Goal: Transaction & Acquisition: Purchase product/service

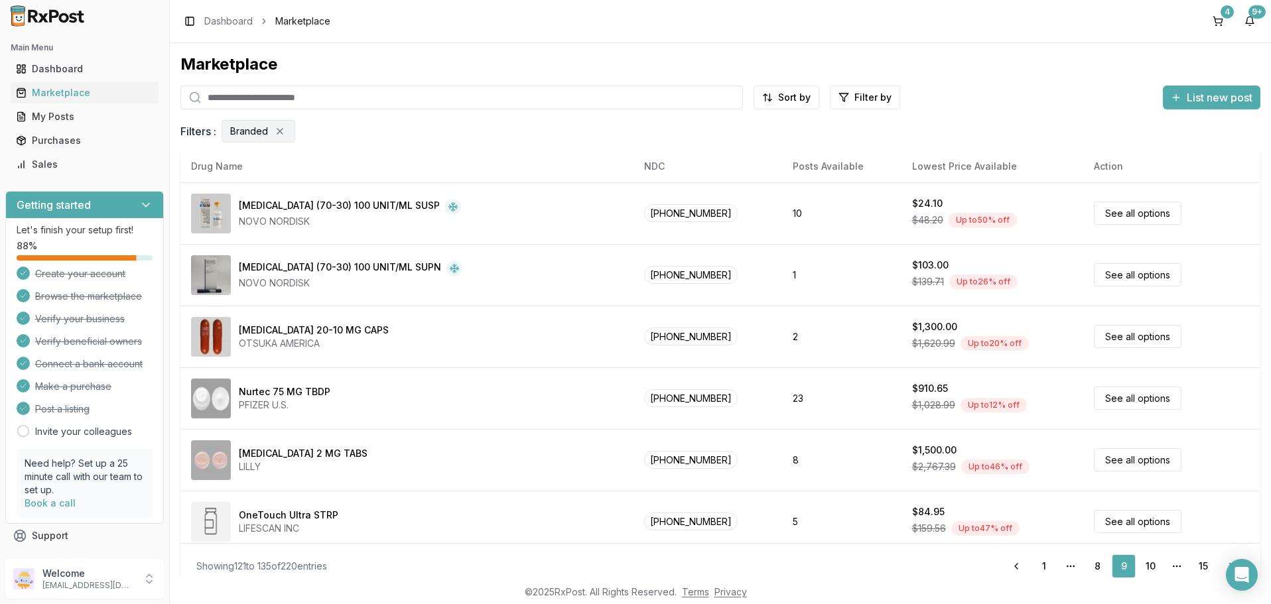
scroll to position [626, 0]
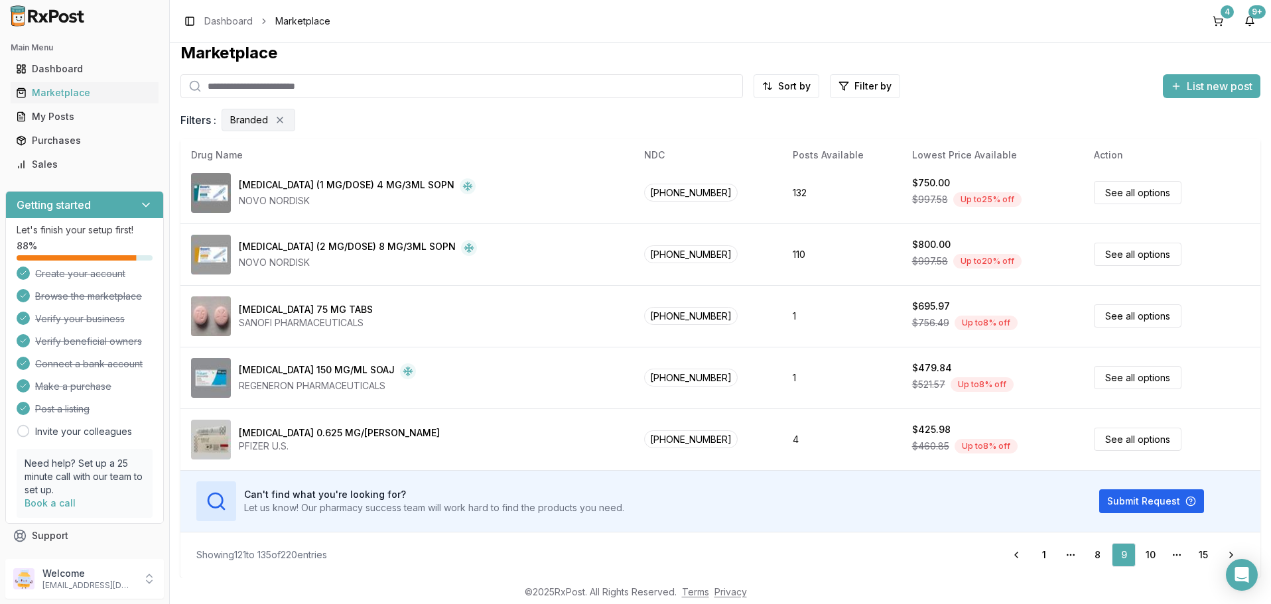
click at [352, 84] on input "search" at bounding box center [461, 86] width 562 height 24
click at [258, 85] on input "search" at bounding box center [461, 86] width 562 height 24
click at [1147, 554] on link "10" at bounding box center [1150, 555] width 24 height 24
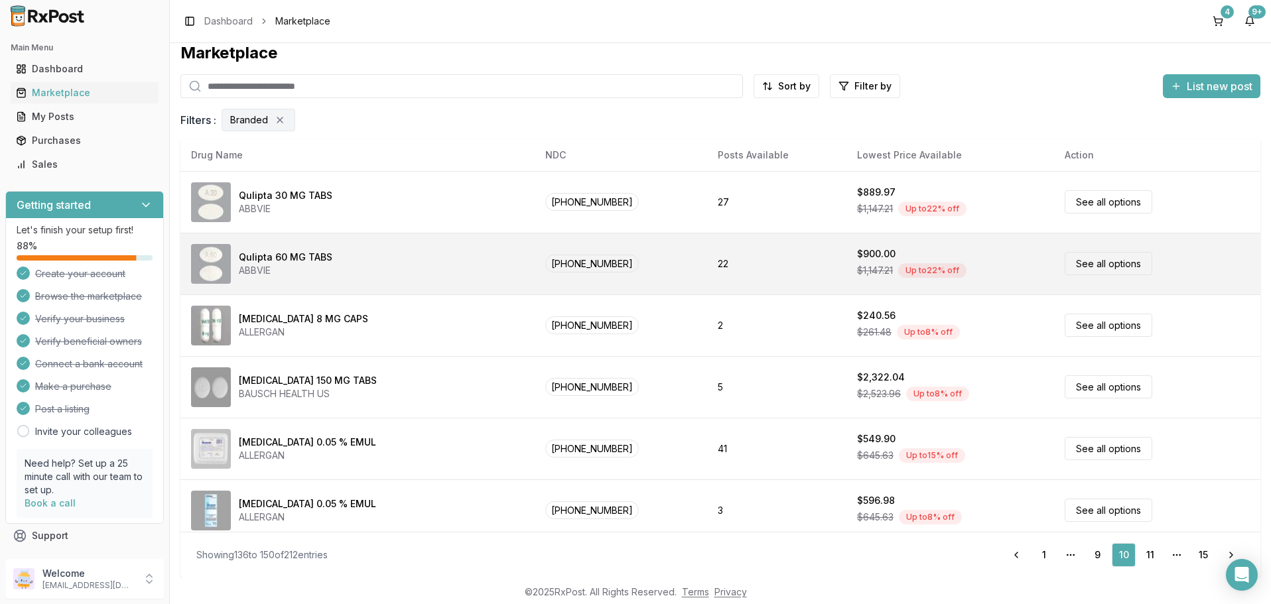
click at [1098, 261] on link "See all options" at bounding box center [1108, 263] width 88 height 23
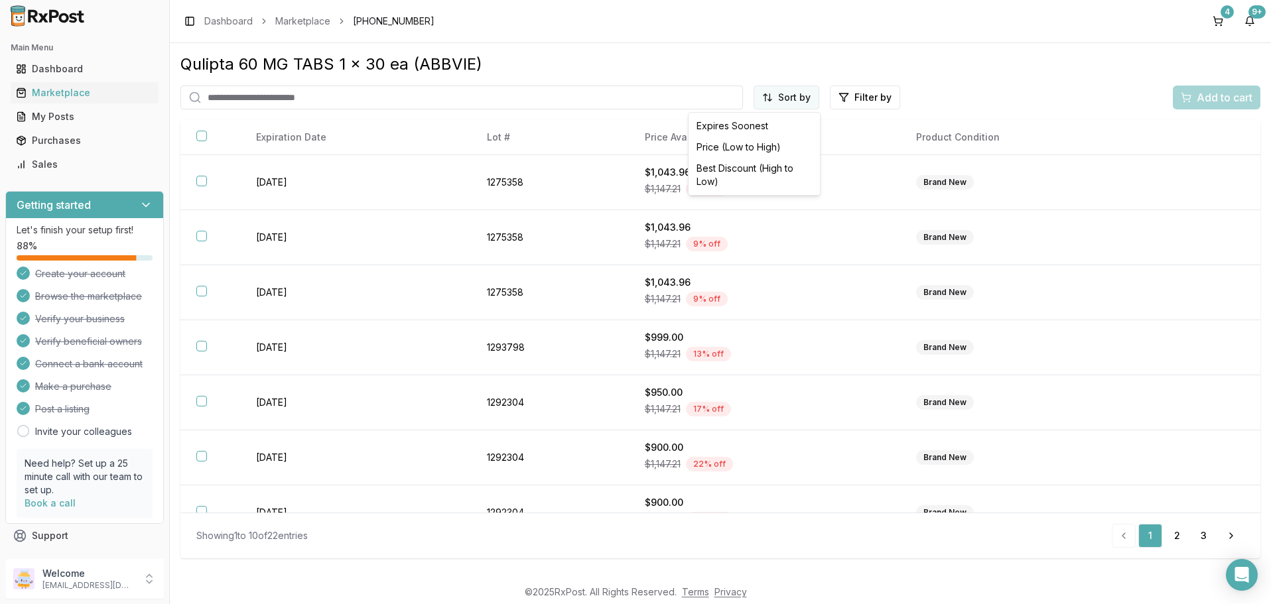
click at [788, 102] on html "Main Menu Dashboard Marketplace My Posts Purchases Sales Getting started Let's …" at bounding box center [635, 302] width 1271 height 604
click at [737, 143] on div "Price (Low to High)" at bounding box center [754, 147] width 126 height 21
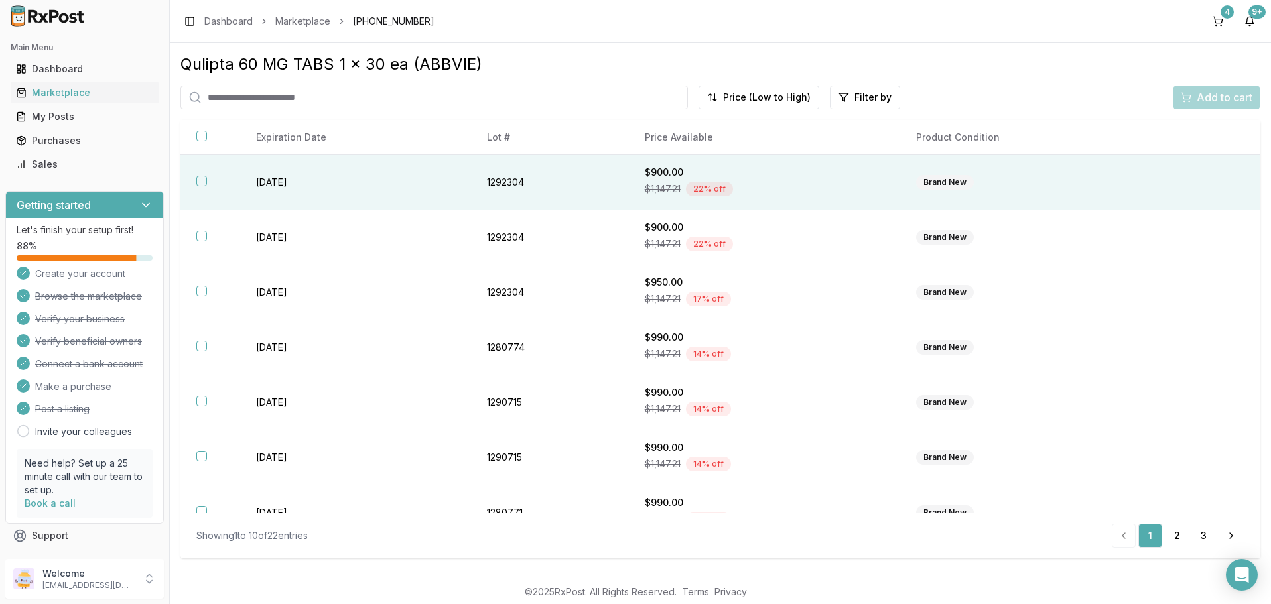
click at [200, 184] on button "button" at bounding box center [201, 181] width 11 height 11
click at [1214, 97] on span "Add to cart" at bounding box center [1224, 98] width 56 height 16
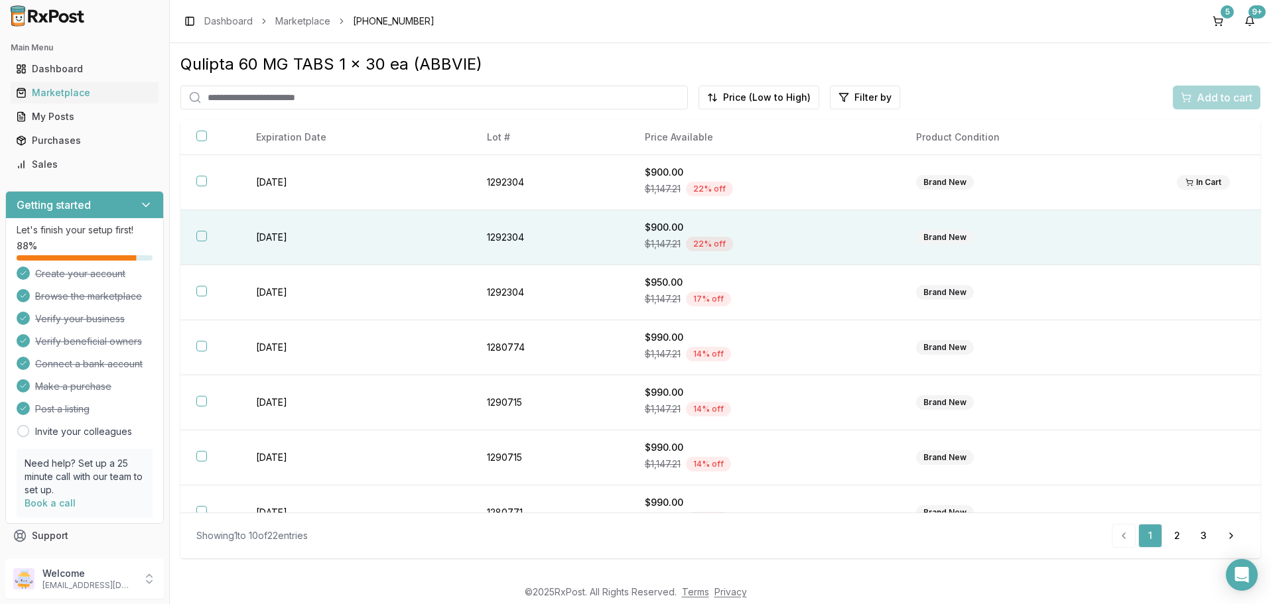
click at [204, 238] on button "button" at bounding box center [201, 236] width 11 height 11
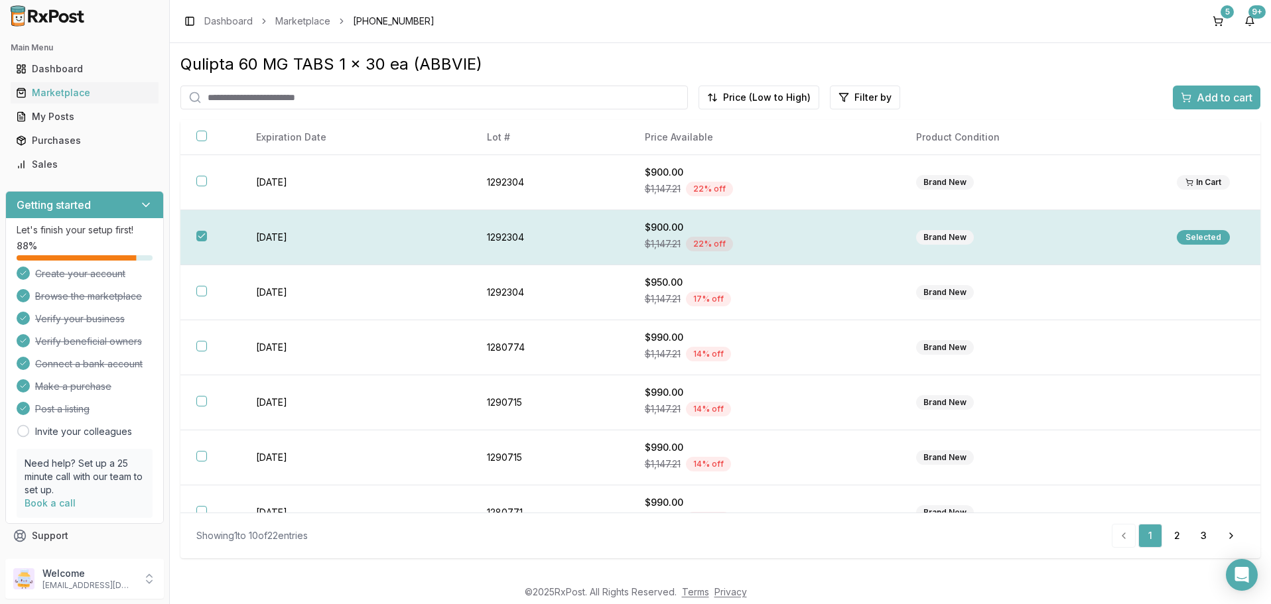
click at [1198, 239] on div "Selected" at bounding box center [1203, 237] width 53 height 15
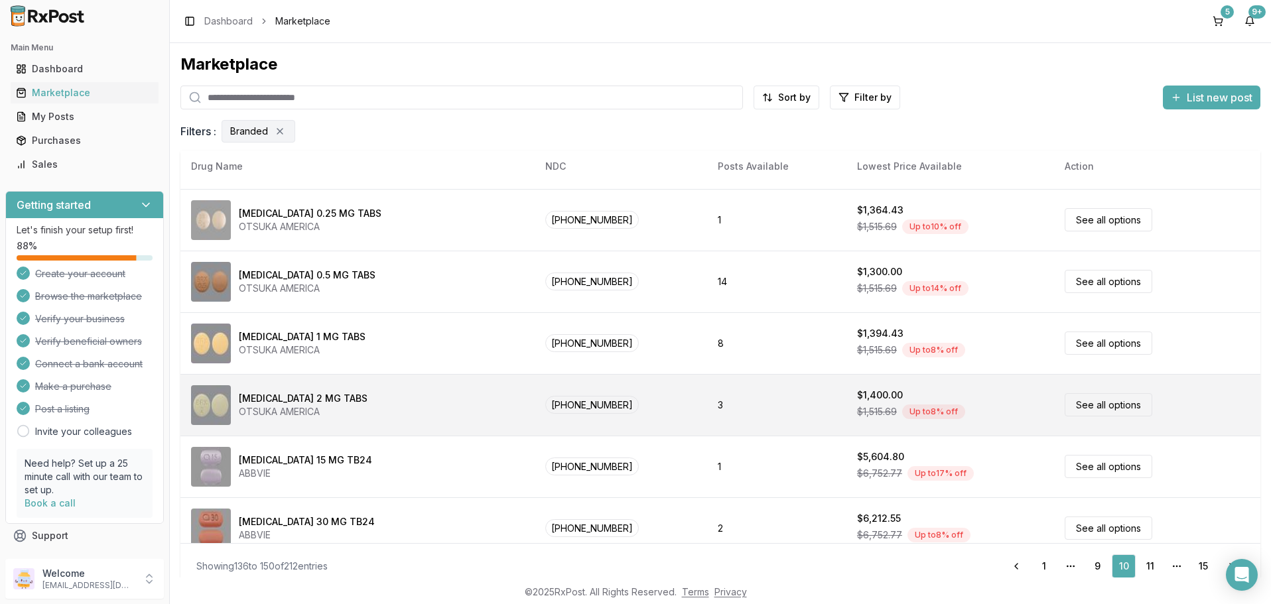
scroll to position [478, 0]
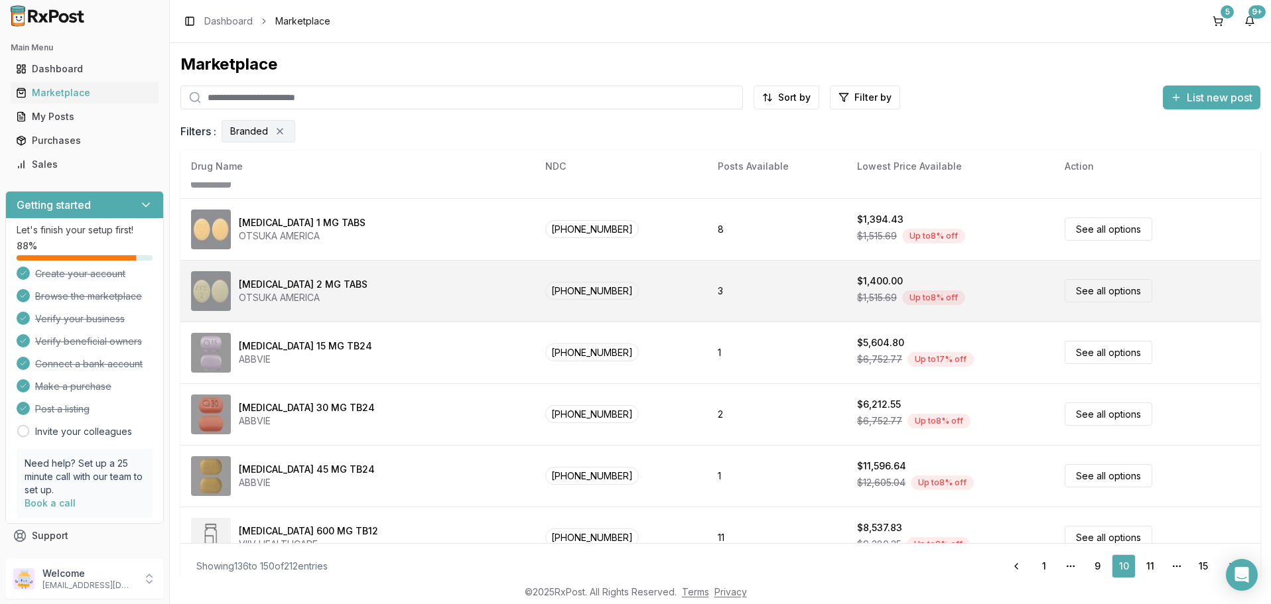
click at [1085, 287] on link "See all options" at bounding box center [1108, 290] width 88 height 23
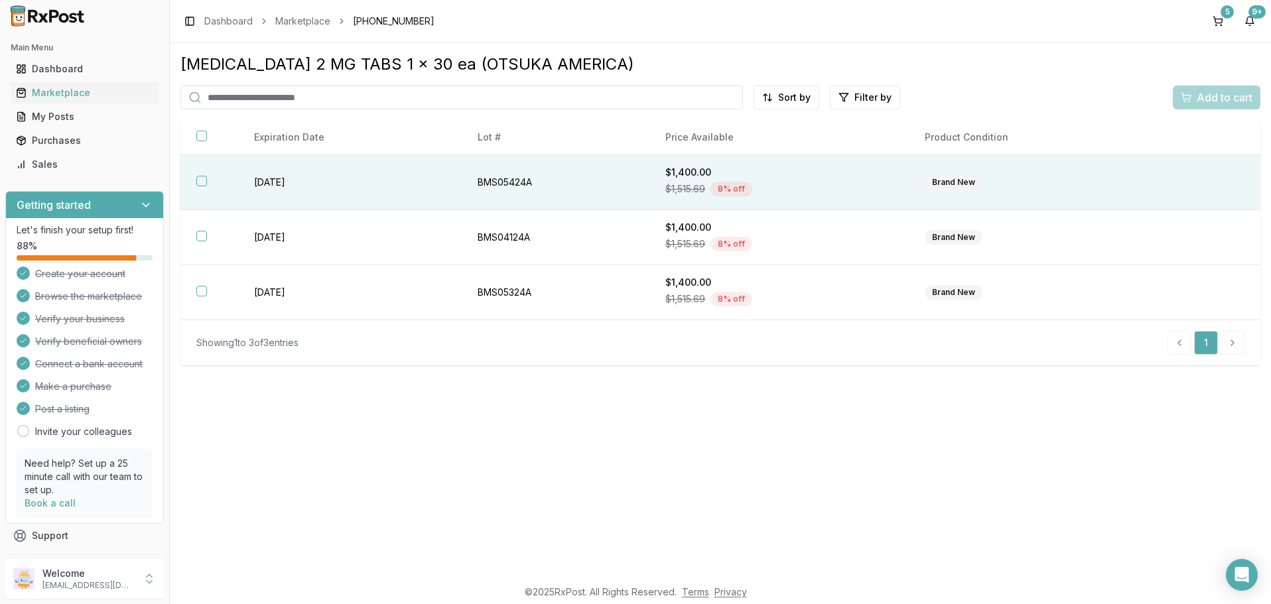
click at [202, 182] on button "button" at bounding box center [201, 181] width 11 height 11
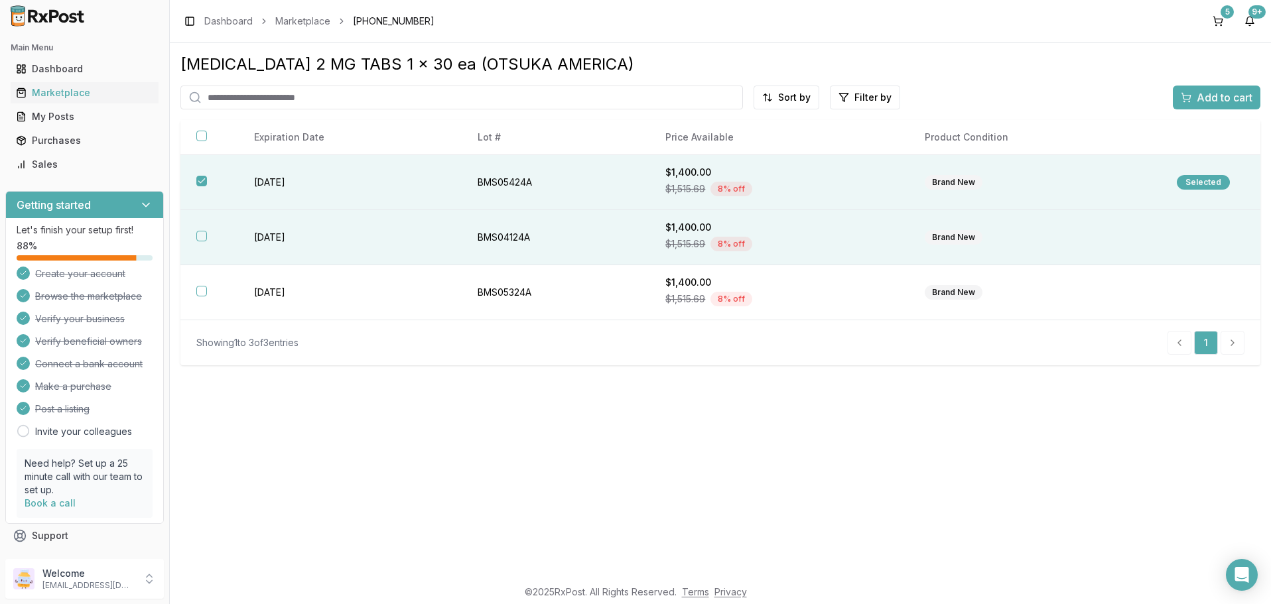
click at [202, 236] on button "button" at bounding box center [201, 236] width 11 height 11
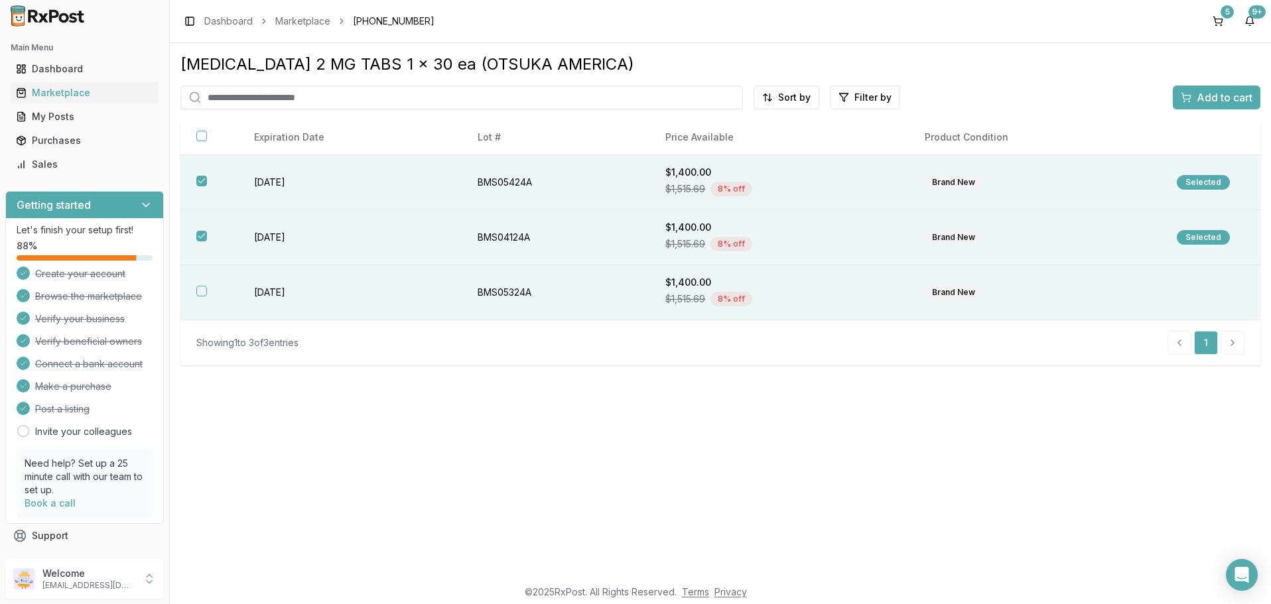
click at [200, 292] on button "button" at bounding box center [201, 291] width 11 height 11
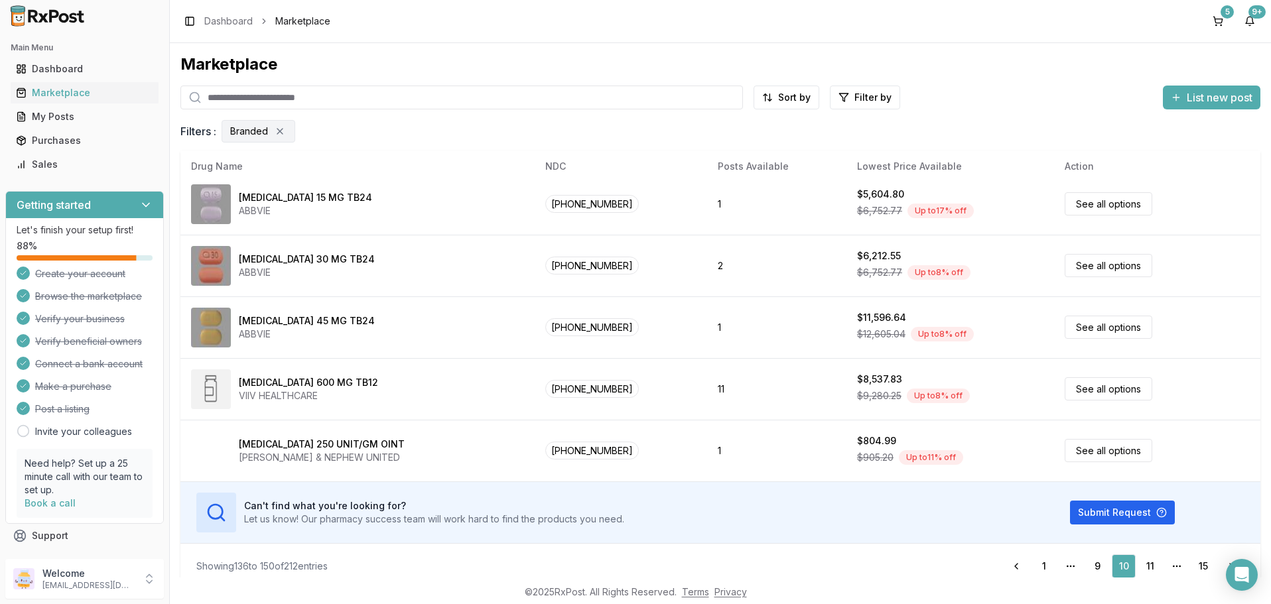
scroll to position [11, 0]
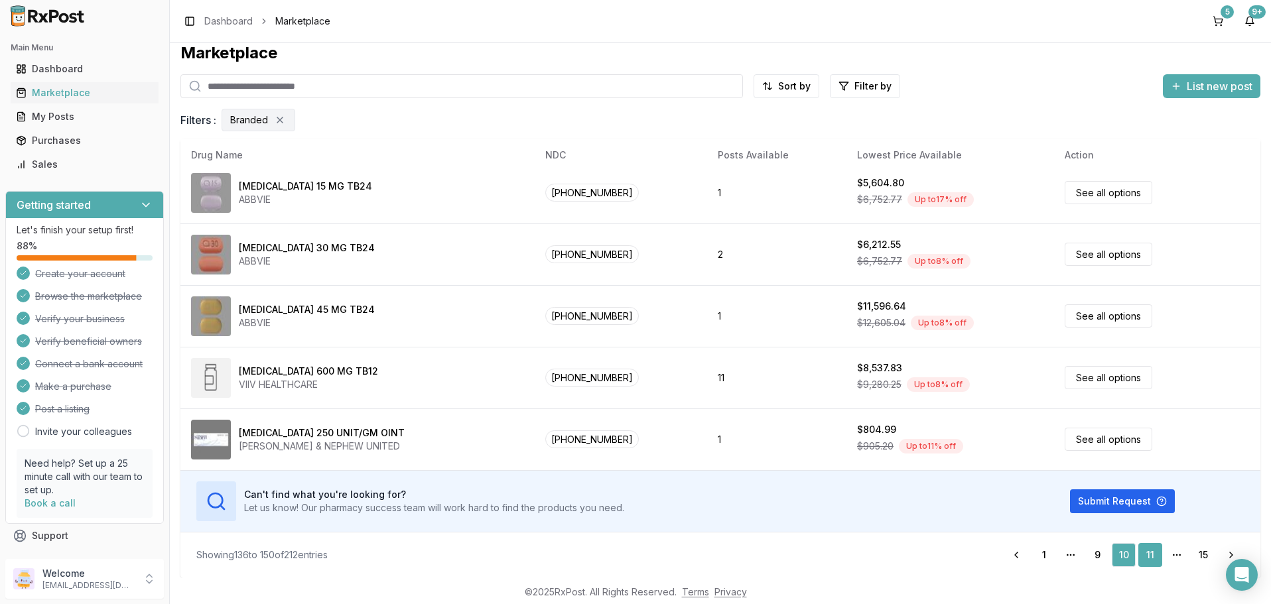
click at [1151, 552] on link "11" at bounding box center [1150, 555] width 24 height 24
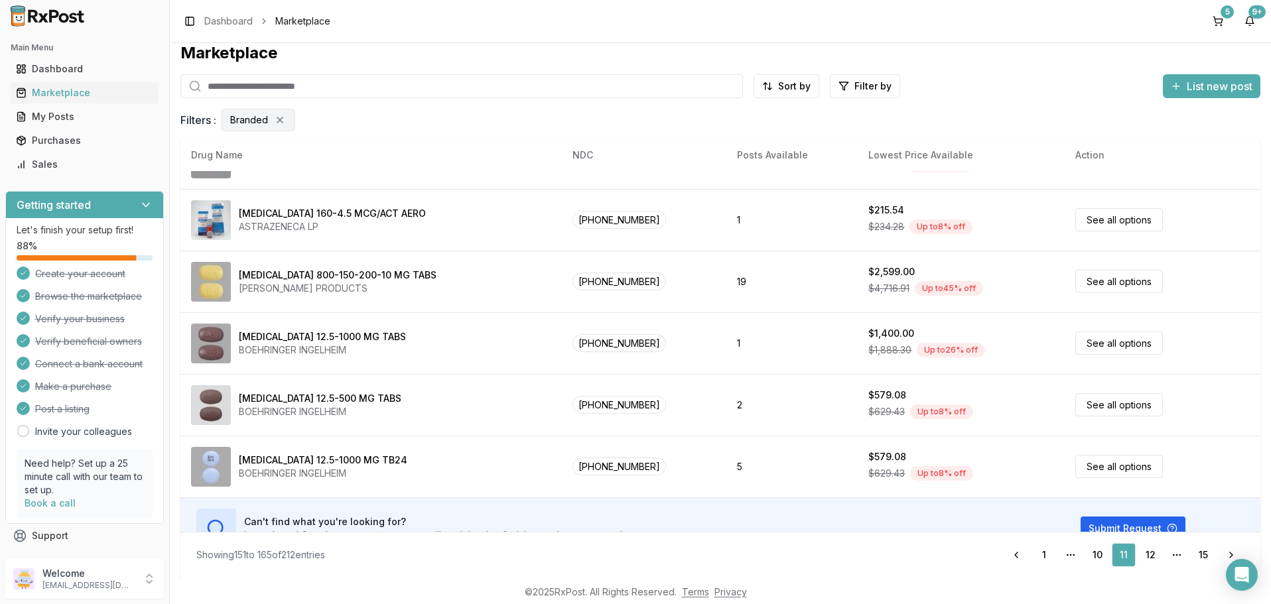
scroll to position [626, 0]
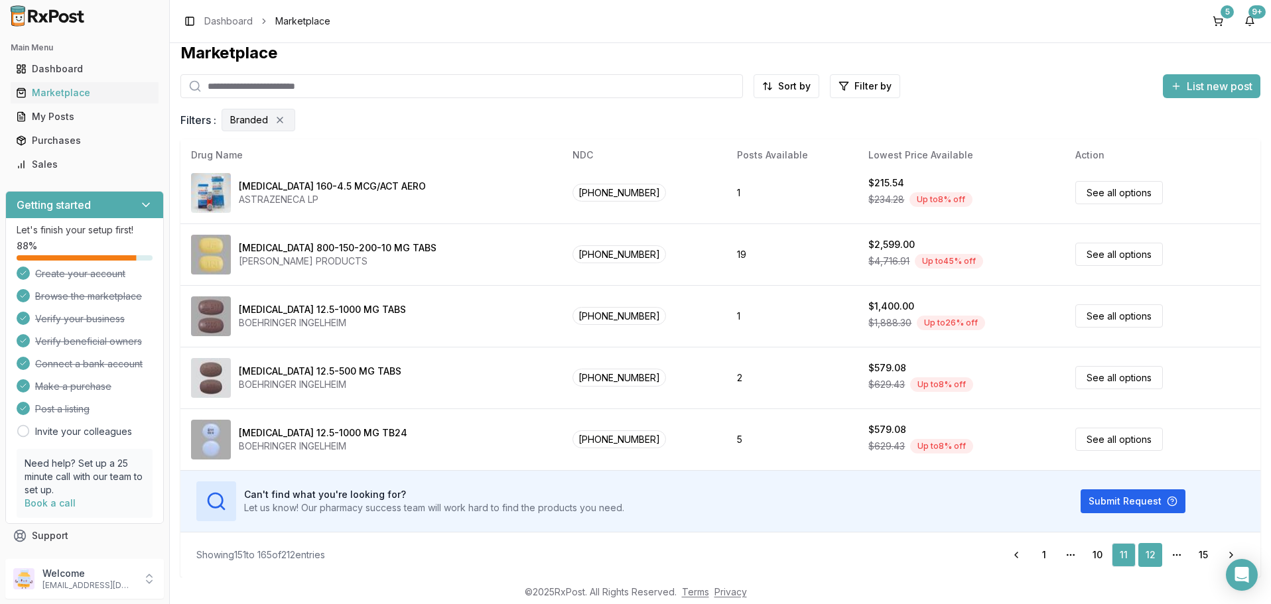
click at [1150, 553] on link "12" at bounding box center [1150, 555] width 24 height 24
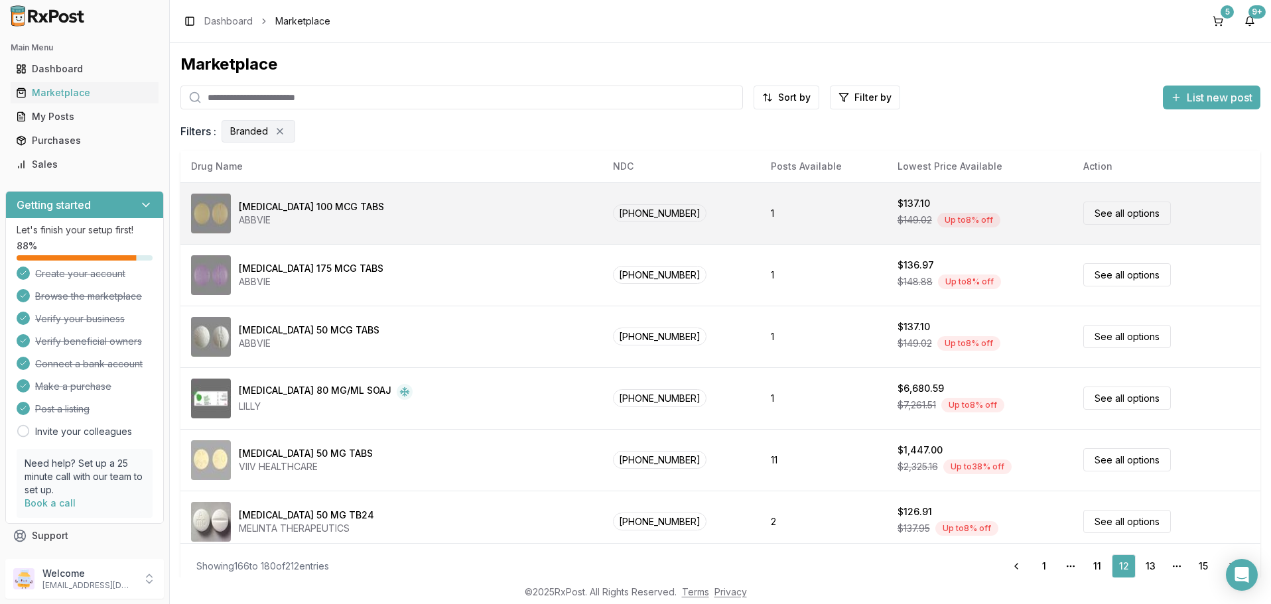
click at [1111, 214] on link "See all options" at bounding box center [1127, 213] width 88 height 23
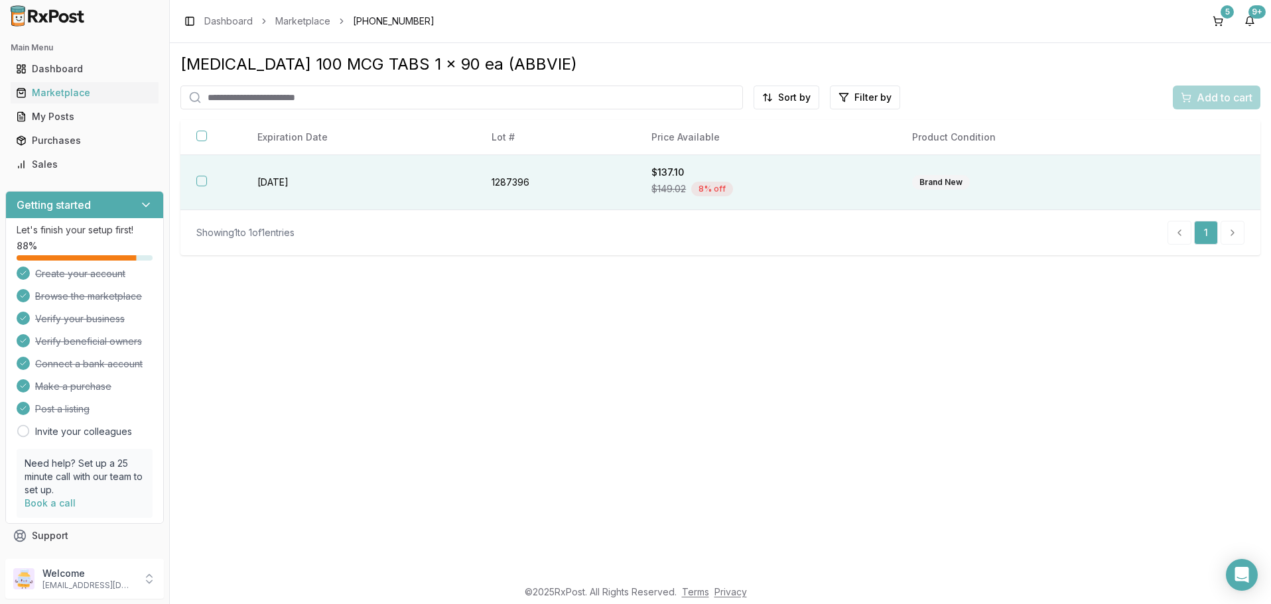
click at [200, 183] on button "button" at bounding box center [201, 181] width 11 height 11
click at [1213, 101] on span "Add to cart" at bounding box center [1224, 98] width 56 height 16
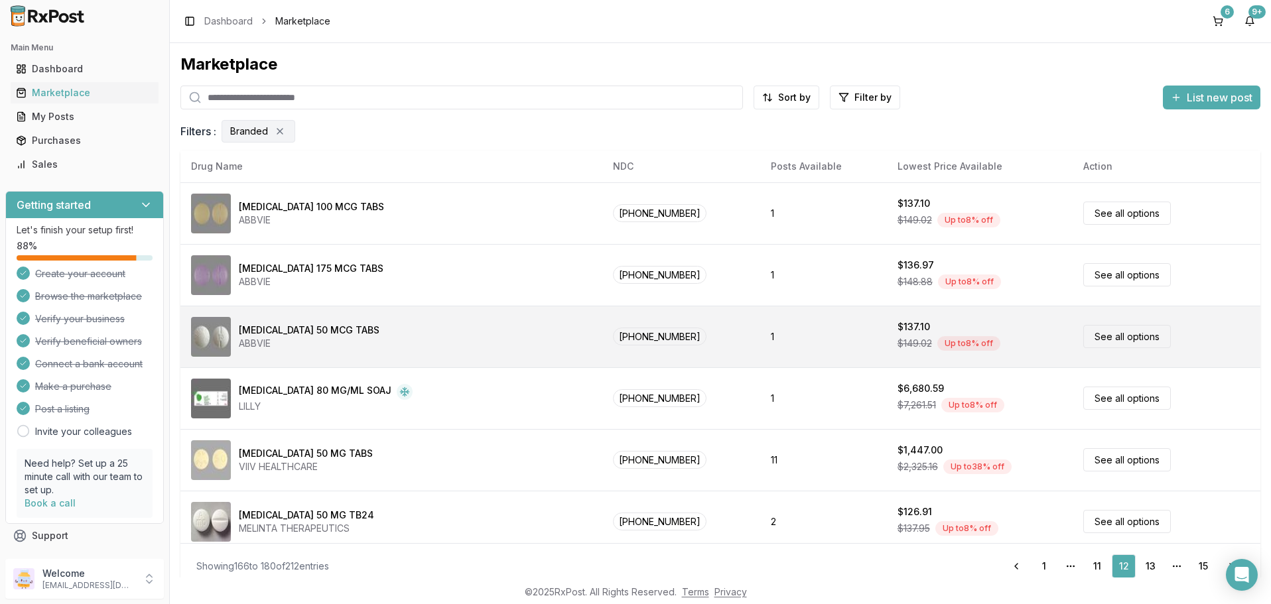
click at [1097, 334] on link "See all options" at bounding box center [1127, 336] width 88 height 23
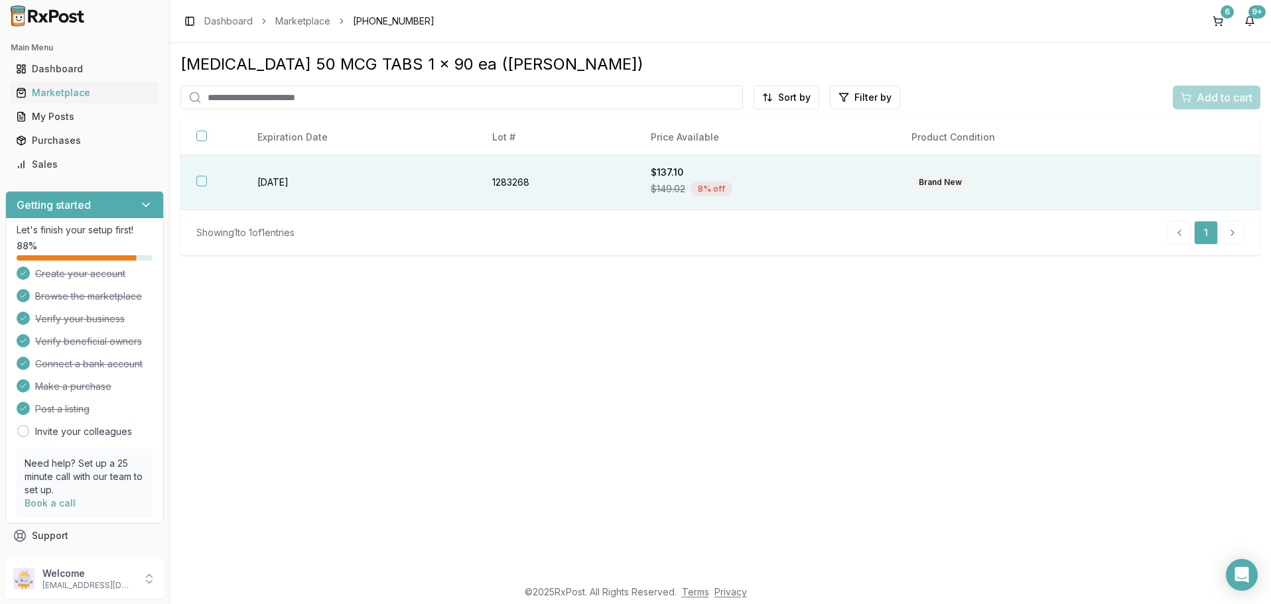
click at [200, 187] on th at bounding box center [210, 182] width 61 height 55
click at [1229, 92] on span "Add to cart" at bounding box center [1224, 98] width 56 height 16
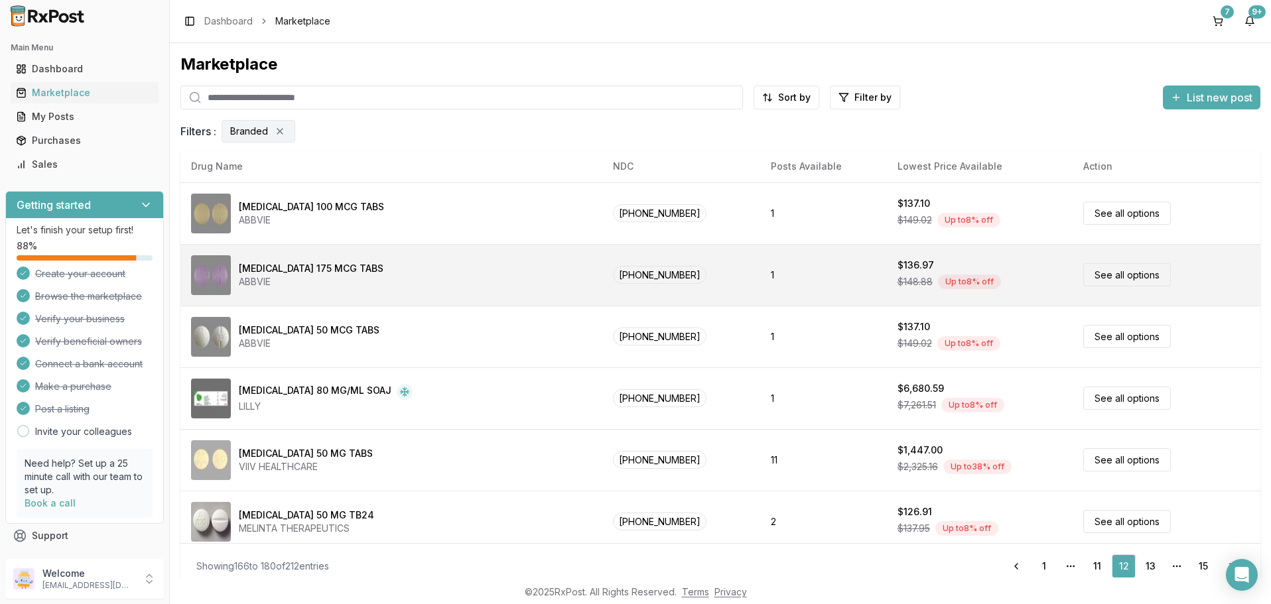
click at [1097, 272] on link "See all options" at bounding box center [1127, 274] width 88 height 23
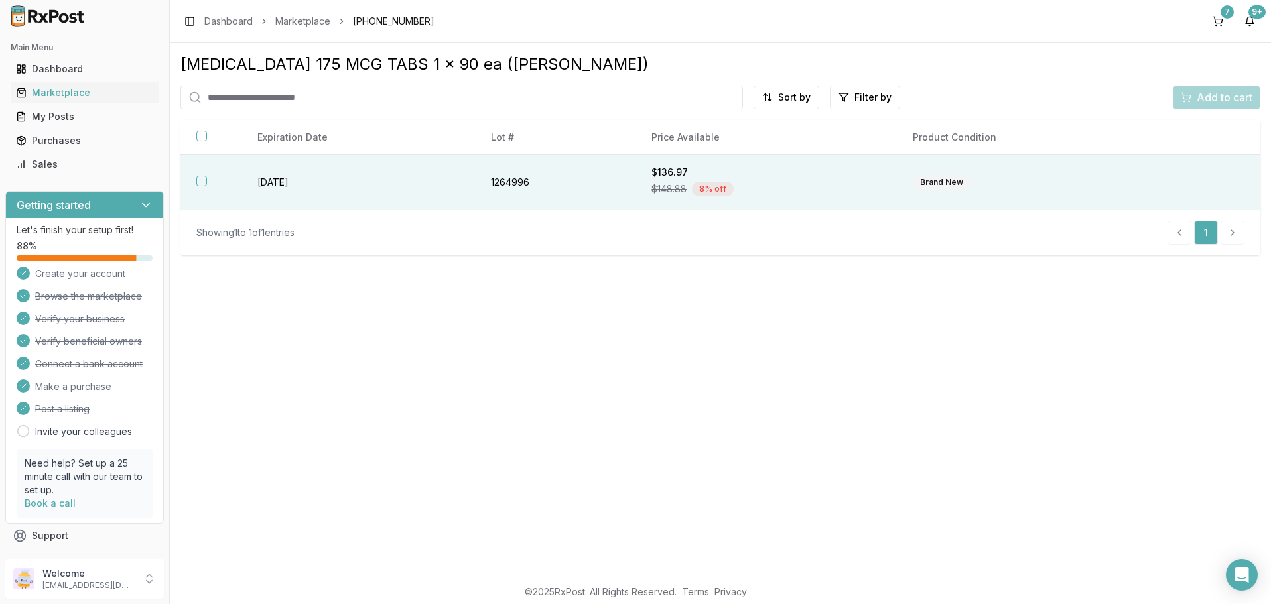
click at [196, 181] on button "button" at bounding box center [201, 181] width 11 height 11
click at [1212, 99] on span "Add to cart" at bounding box center [1224, 98] width 56 height 16
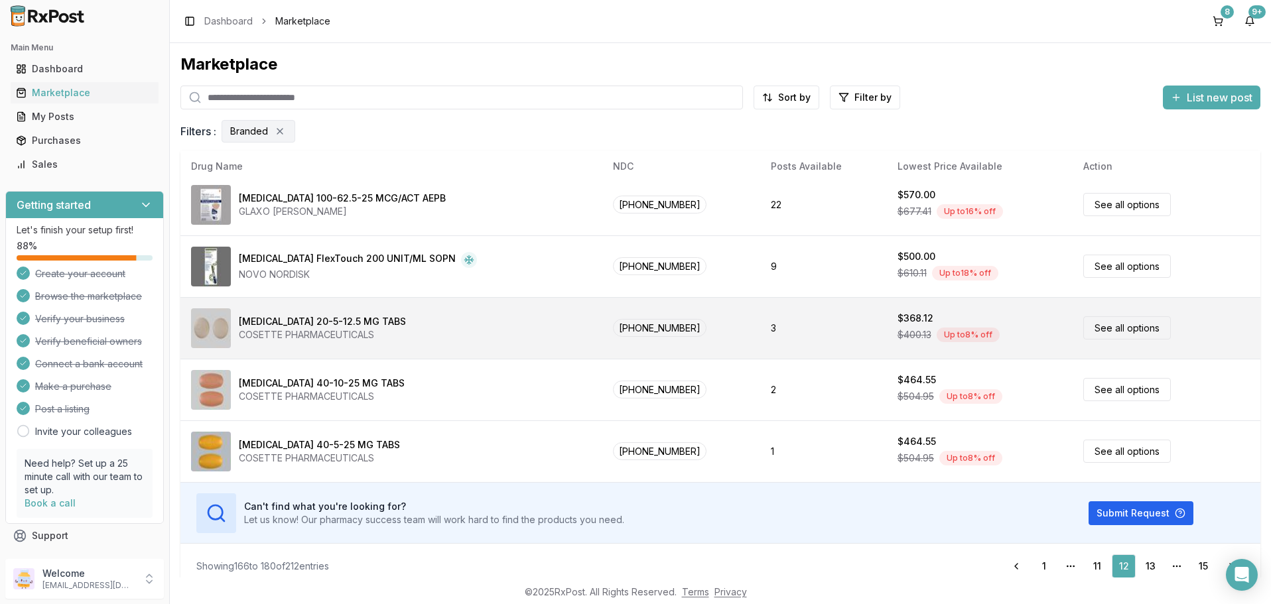
scroll to position [626, 0]
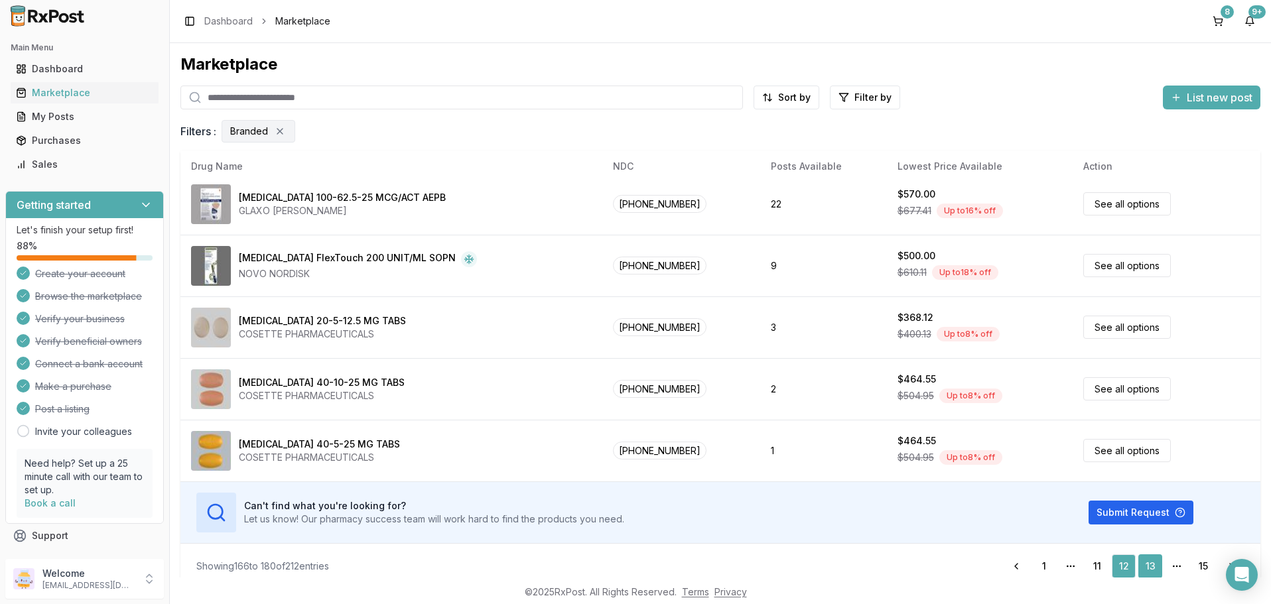
click at [1153, 562] on link "13" at bounding box center [1150, 566] width 24 height 24
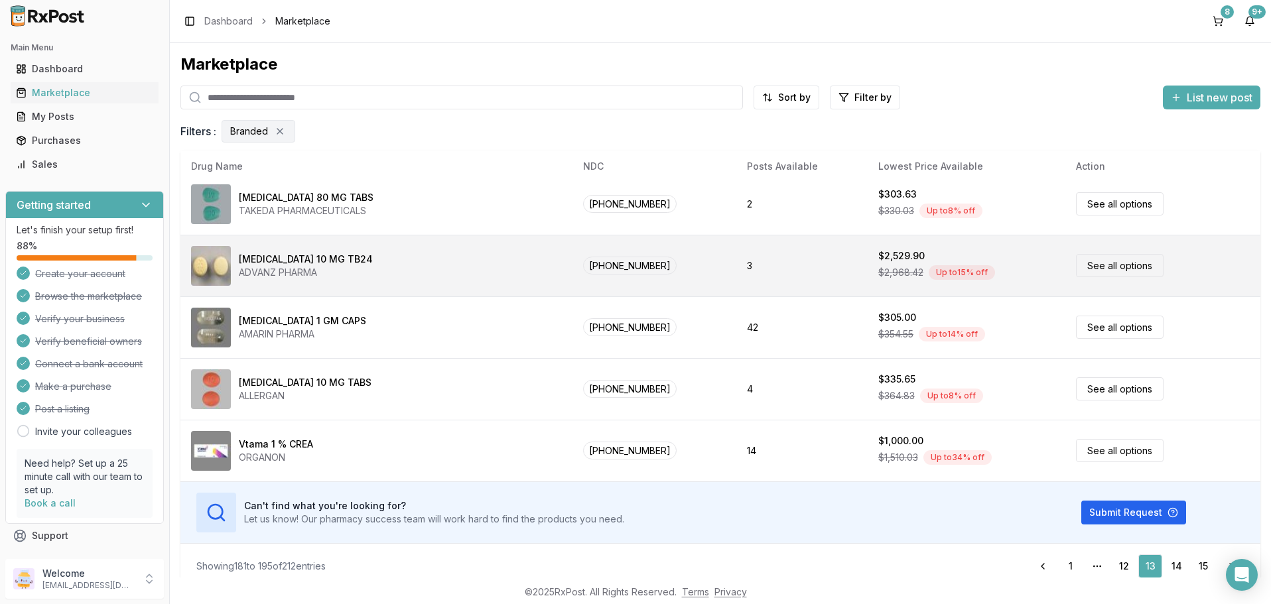
scroll to position [11, 0]
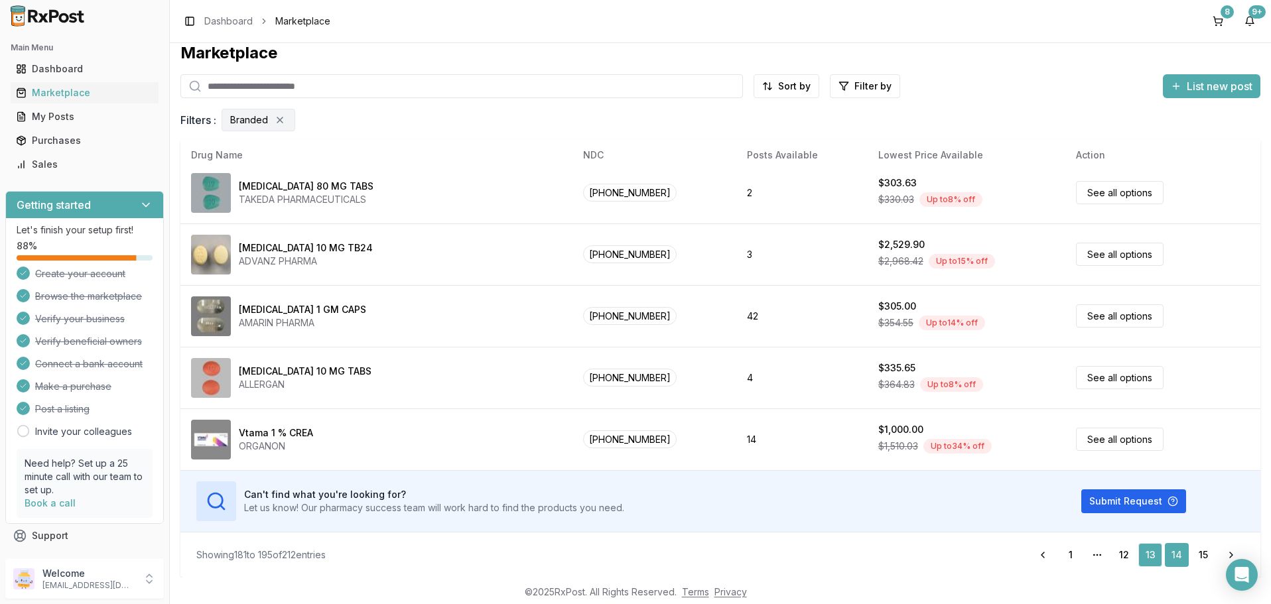
click at [1179, 550] on link "14" at bounding box center [1177, 555] width 24 height 24
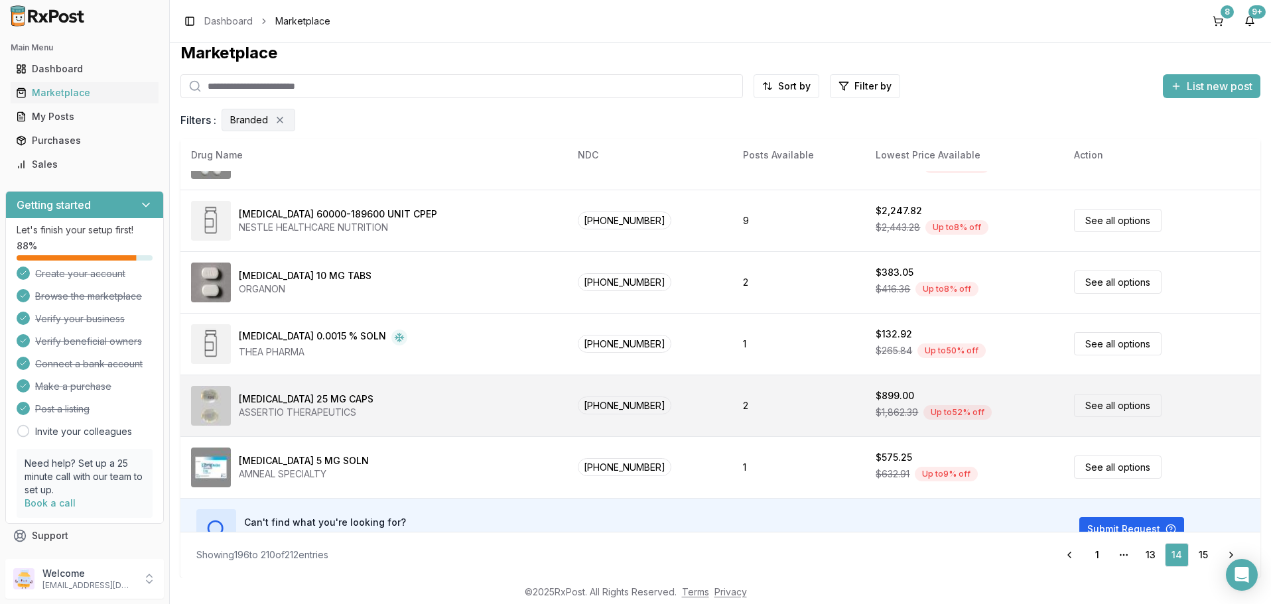
scroll to position [626, 0]
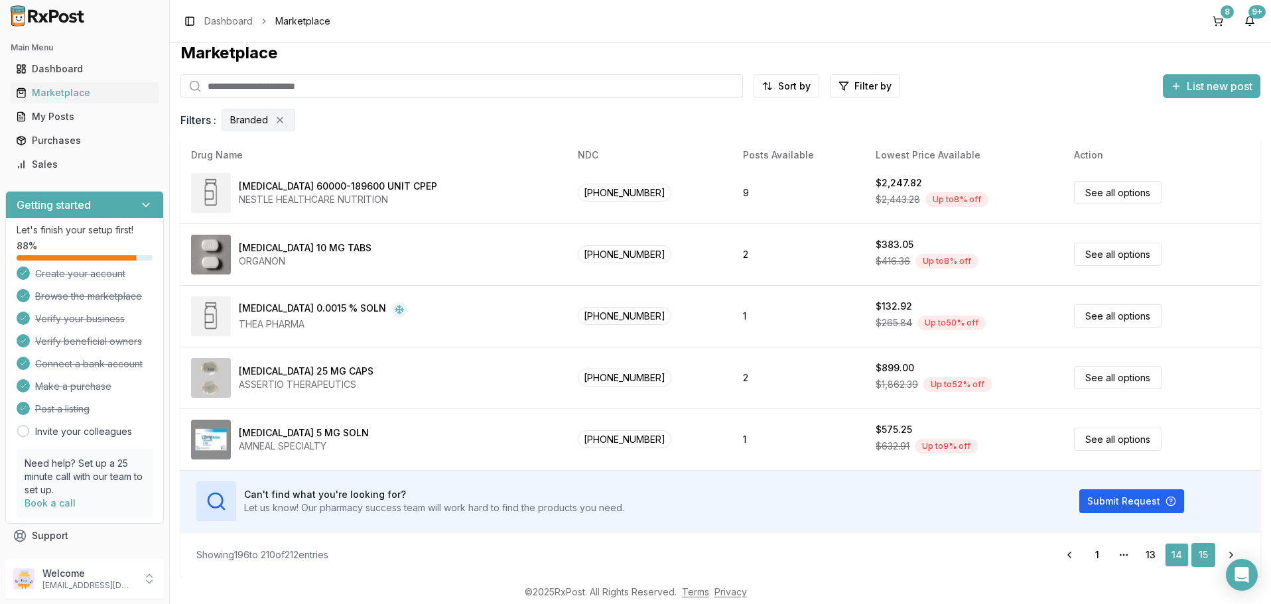
click at [1203, 546] on link "15" at bounding box center [1203, 555] width 24 height 24
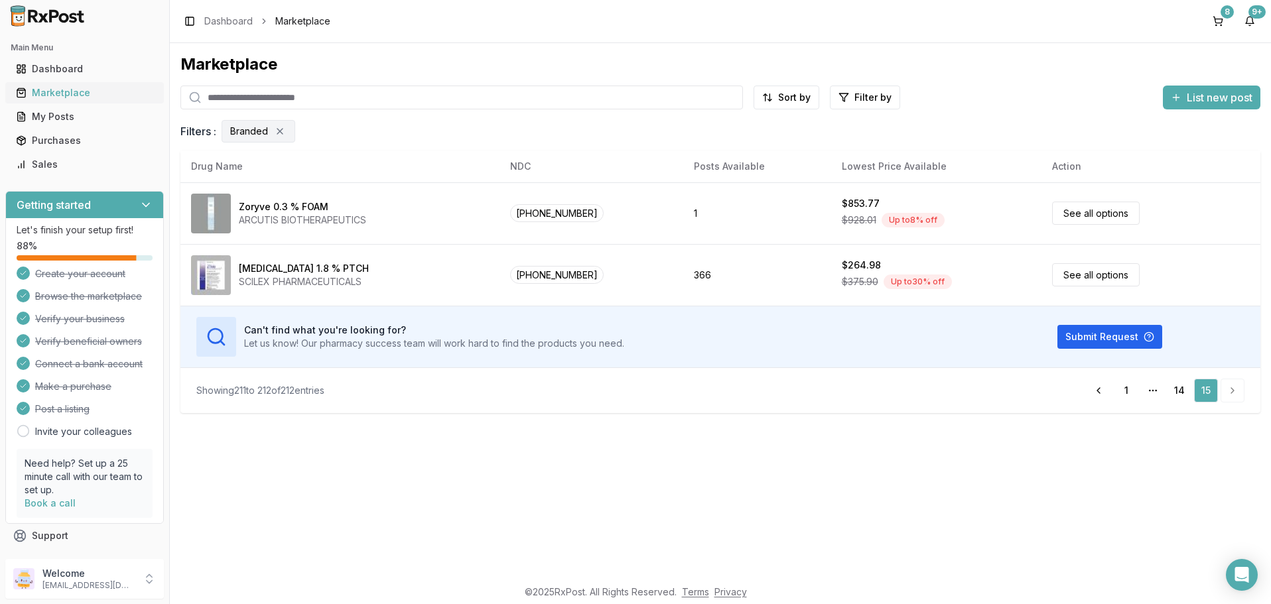
click at [47, 91] on div "Marketplace" at bounding box center [84, 92] width 137 height 13
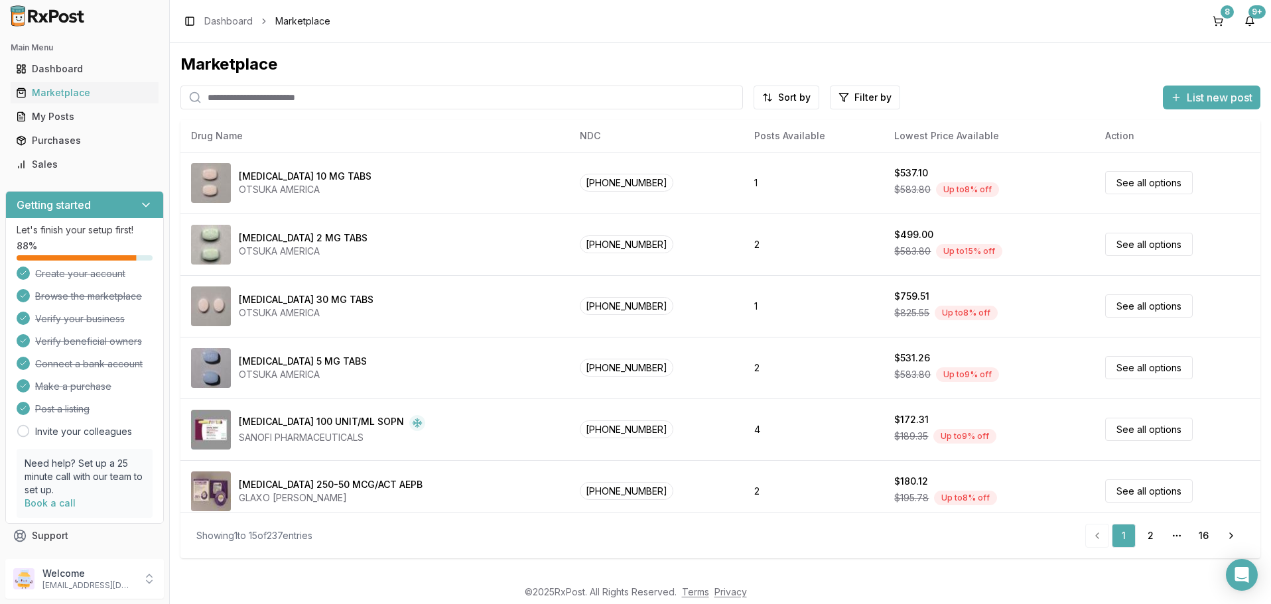
click at [304, 103] on input "search" at bounding box center [461, 98] width 562 height 24
paste input "**********"
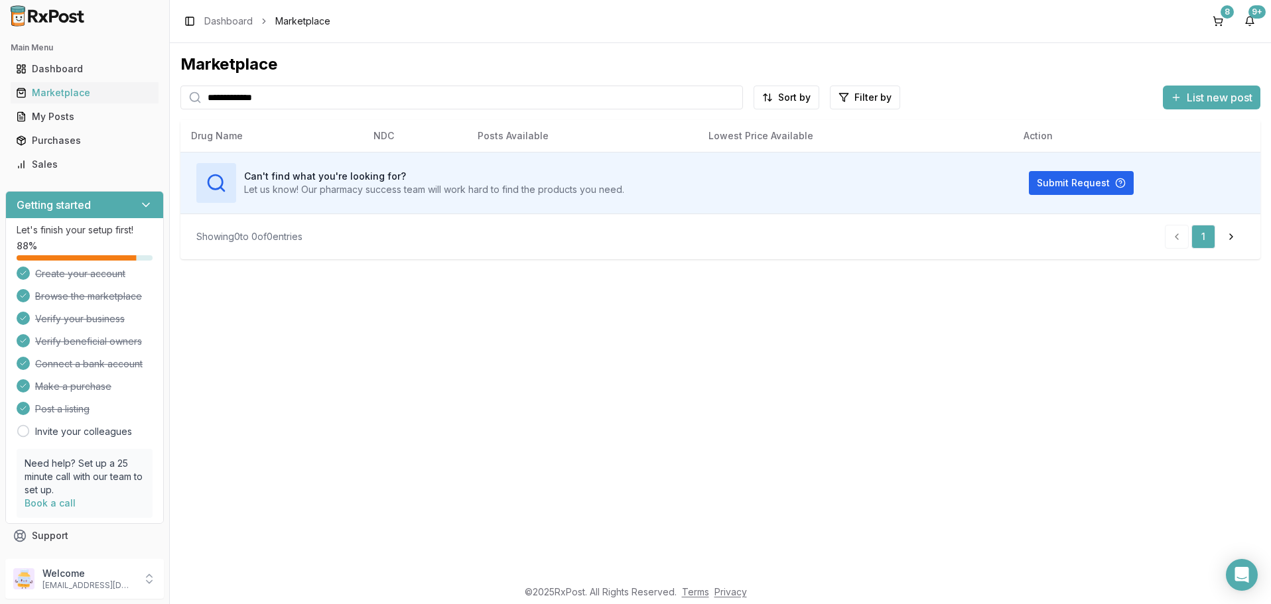
type input "**********"
click at [1223, 21] on button "8" at bounding box center [1217, 21] width 21 height 21
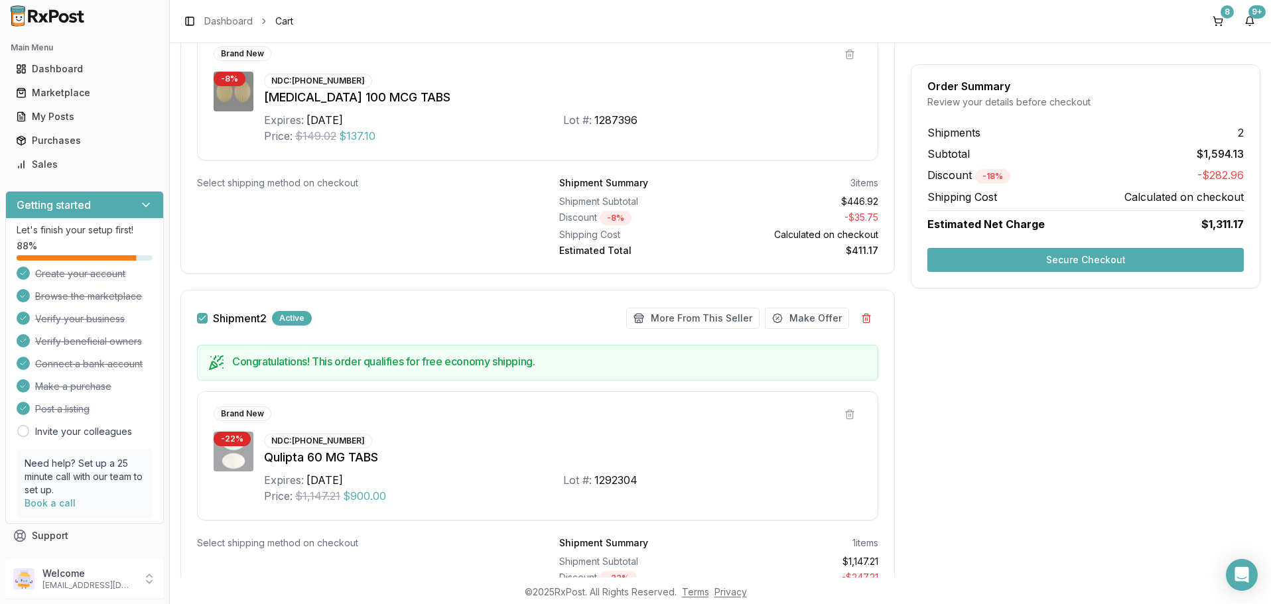
scroll to position [693, 0]
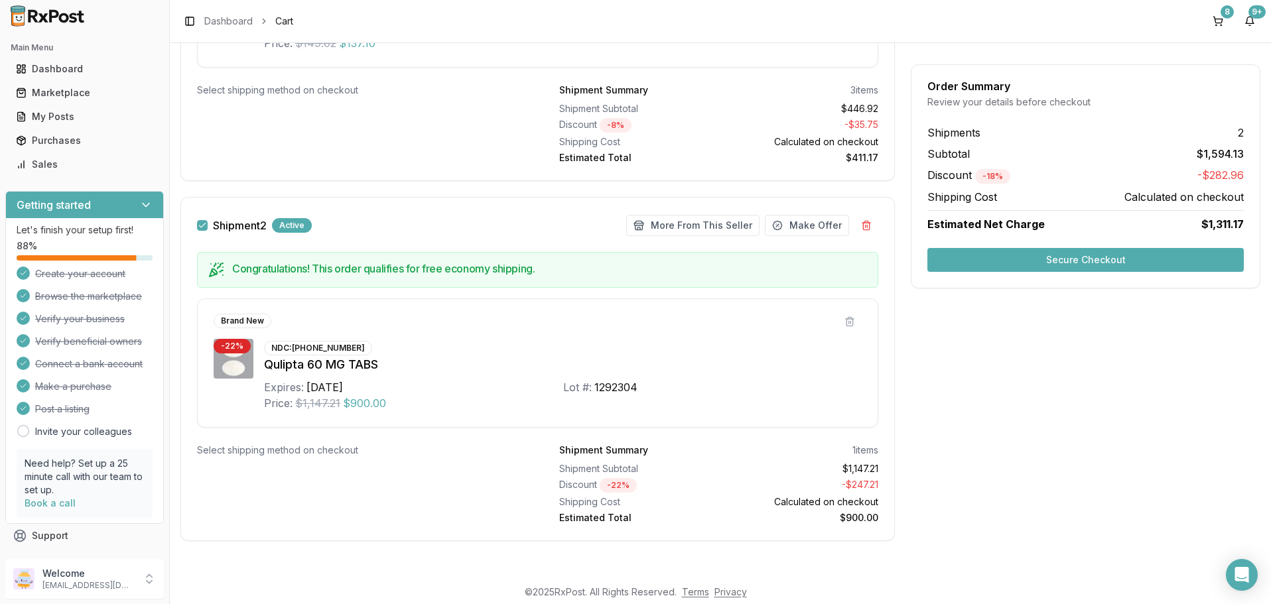
click at [1096, 255] on button "Secure Checkout" at bounding box center [1085, 260] width 316 height 24
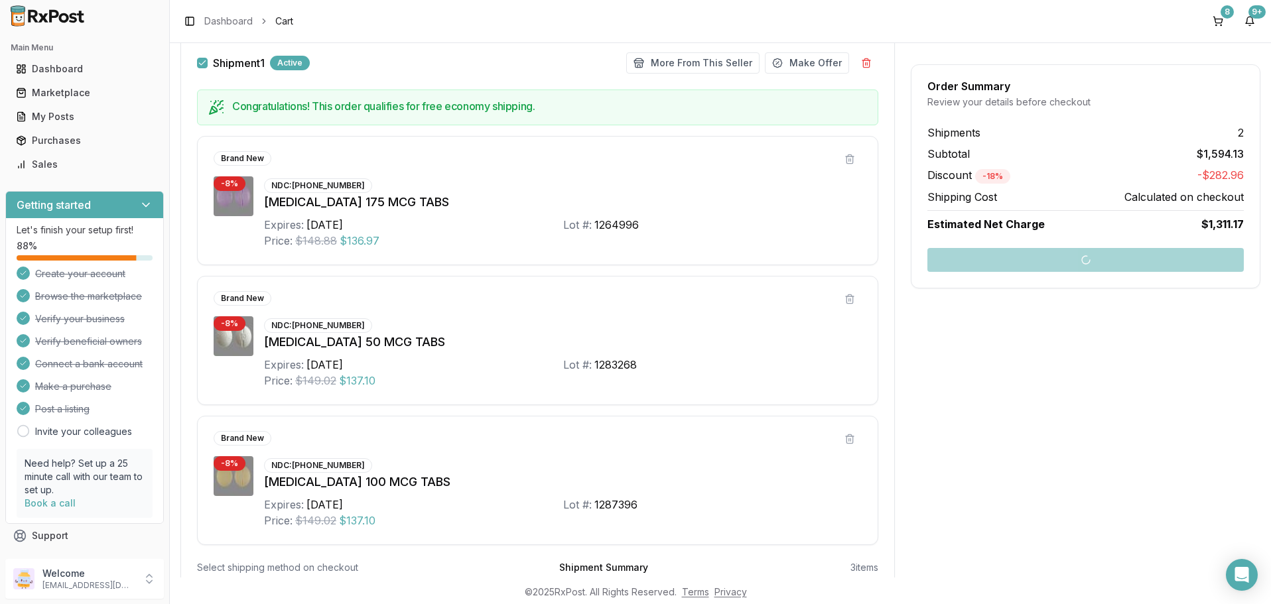
scroll to position [0, 0]
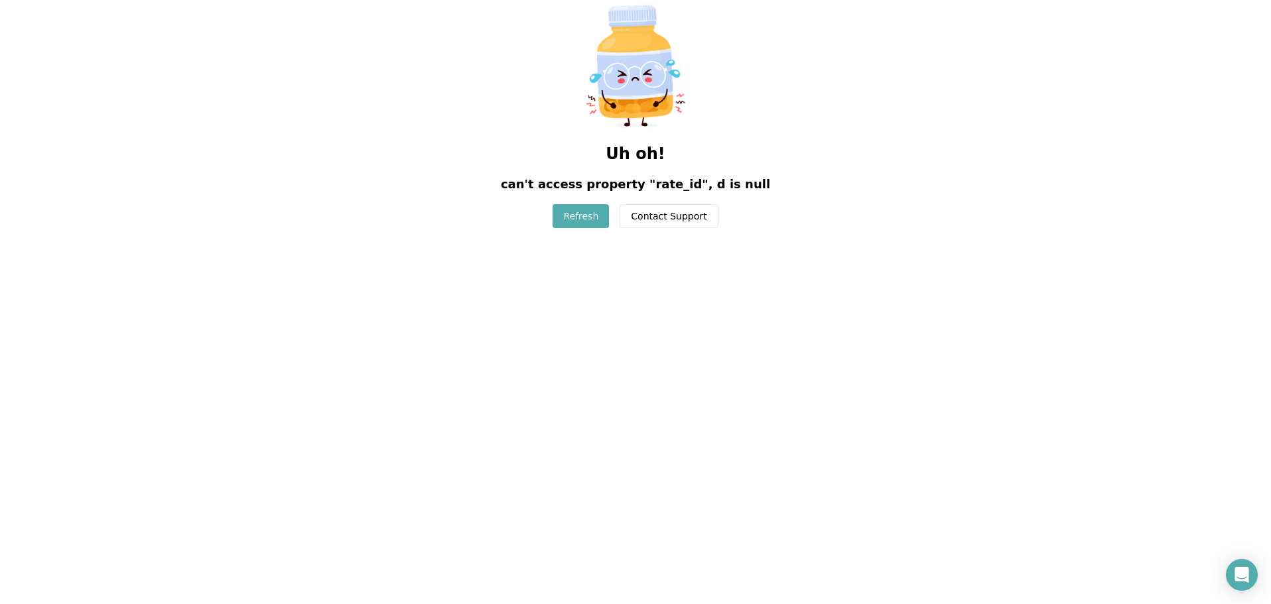
click at [581, 219] on button "Refresh" at bounding box center [580, 216] width 56 height 24
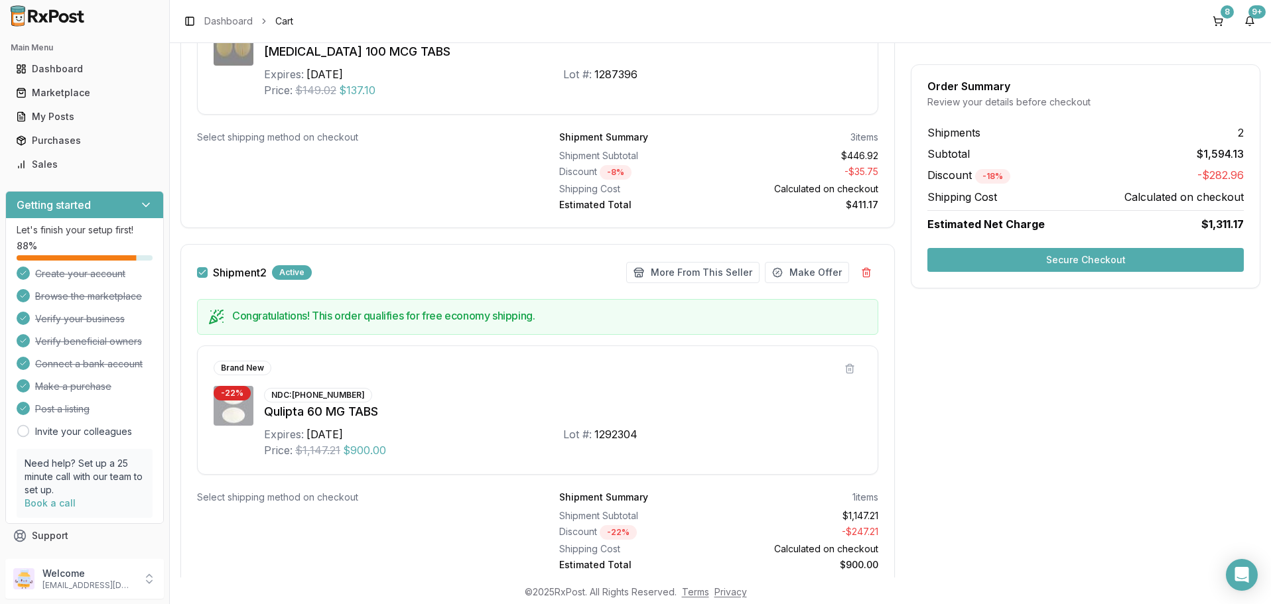
scroll to position [613, 0]
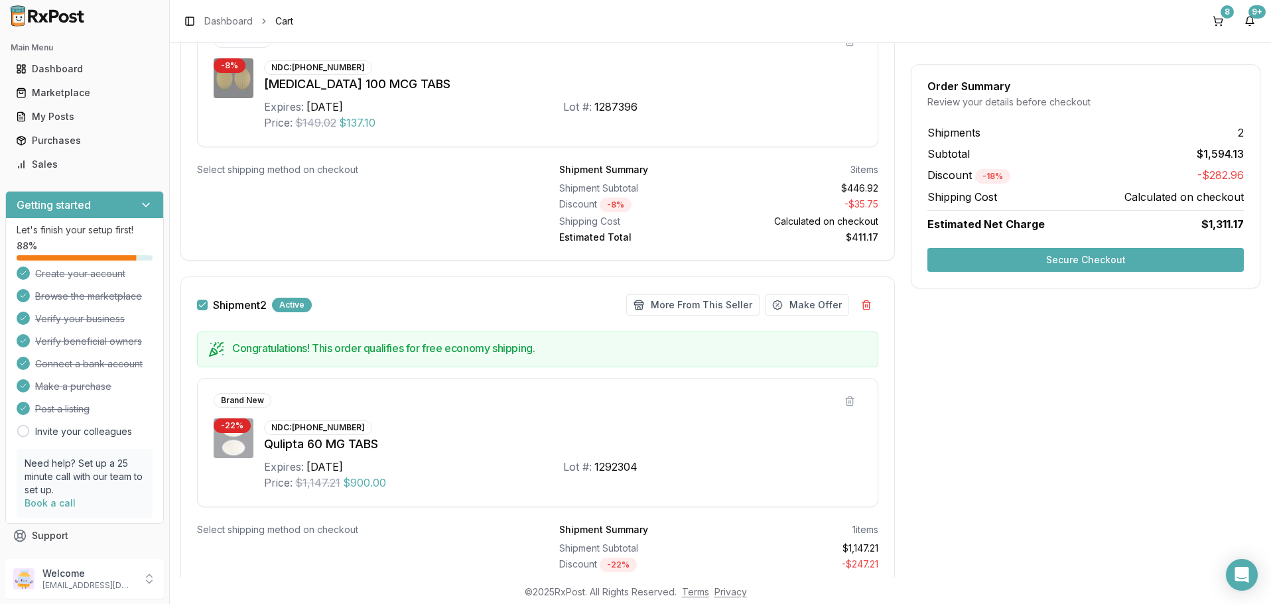
click at [1108, 259] on button "Secure Checkout" at bounding box center [1085, 260] width 316 height 24
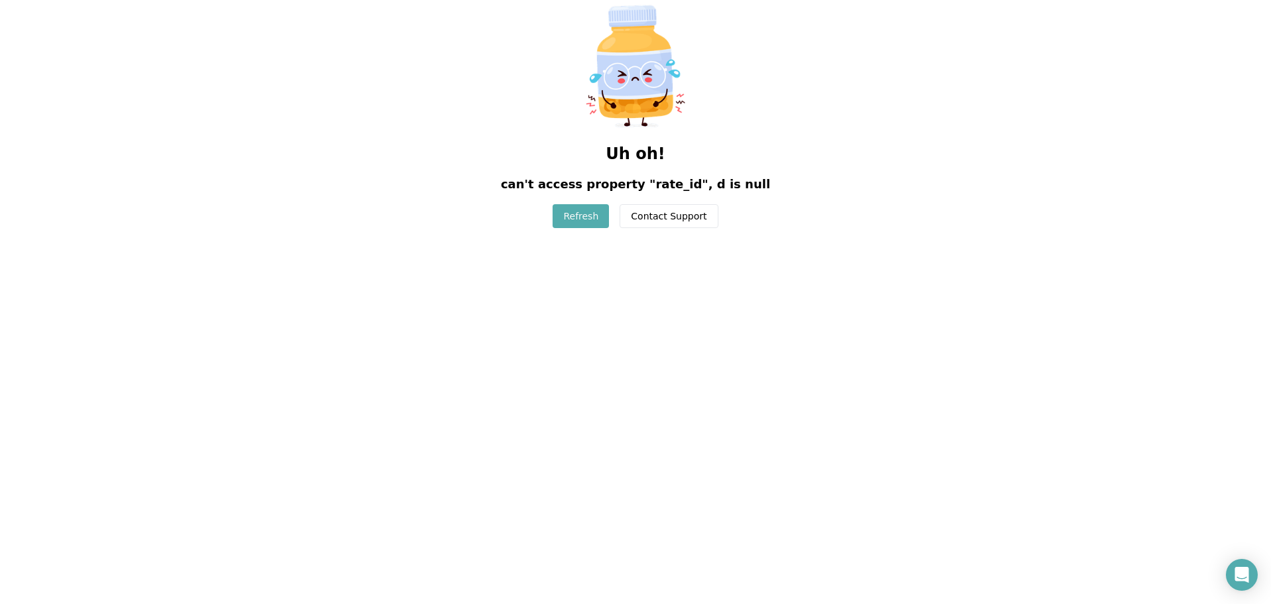
click at [580, 218] on button "Refresh" at bounding box center [580, 216] width 56 height 24
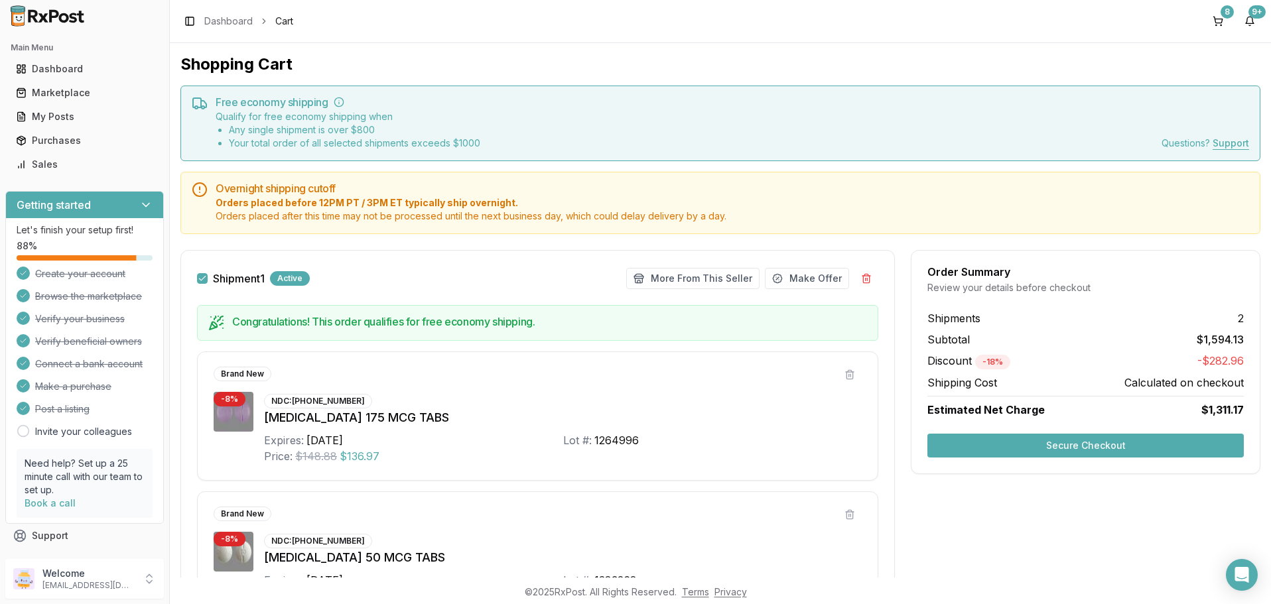
click at [1075, 444] on button "Secure Checkout" at bounding box center [1085, 446] width 316 height 24
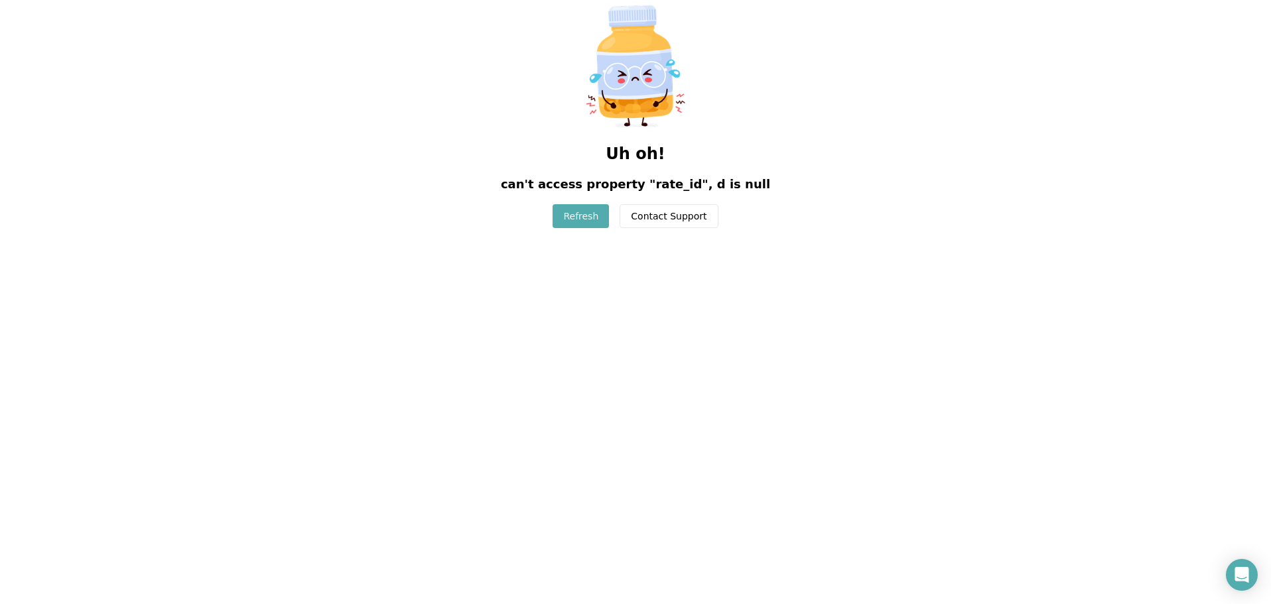
click at [585, 218] on button "Refresh" at bounding box center [580, 216] width 56 height 24
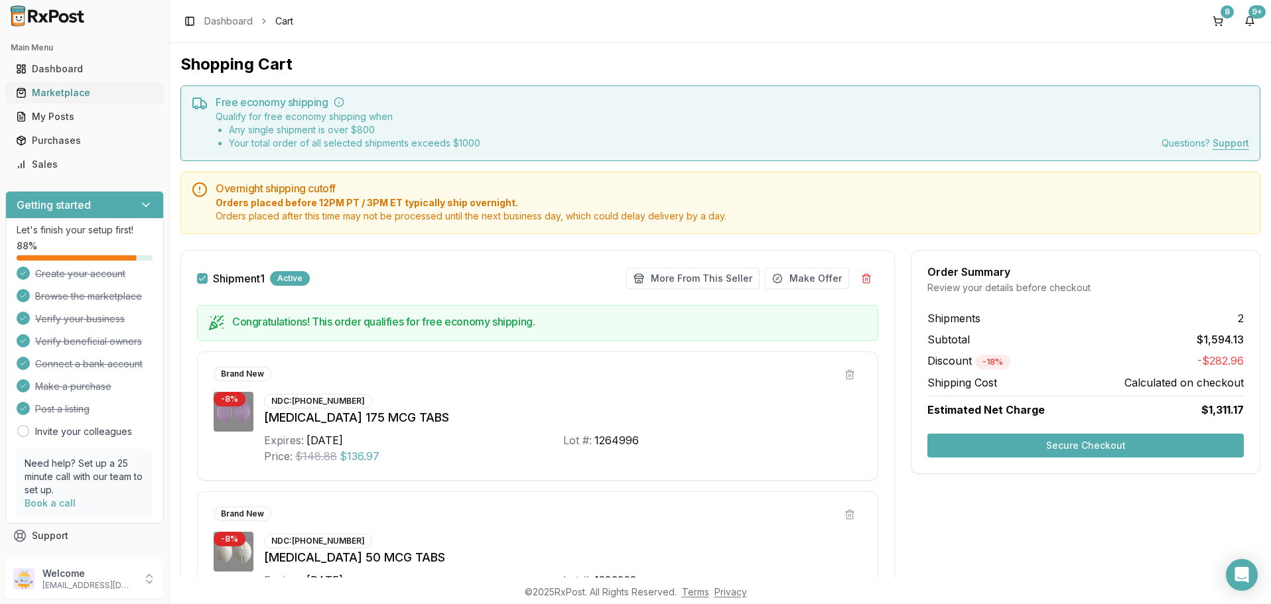
click at [49, 94] on div "Marketplace" at bounding box center [84, 92] width 137 height 13
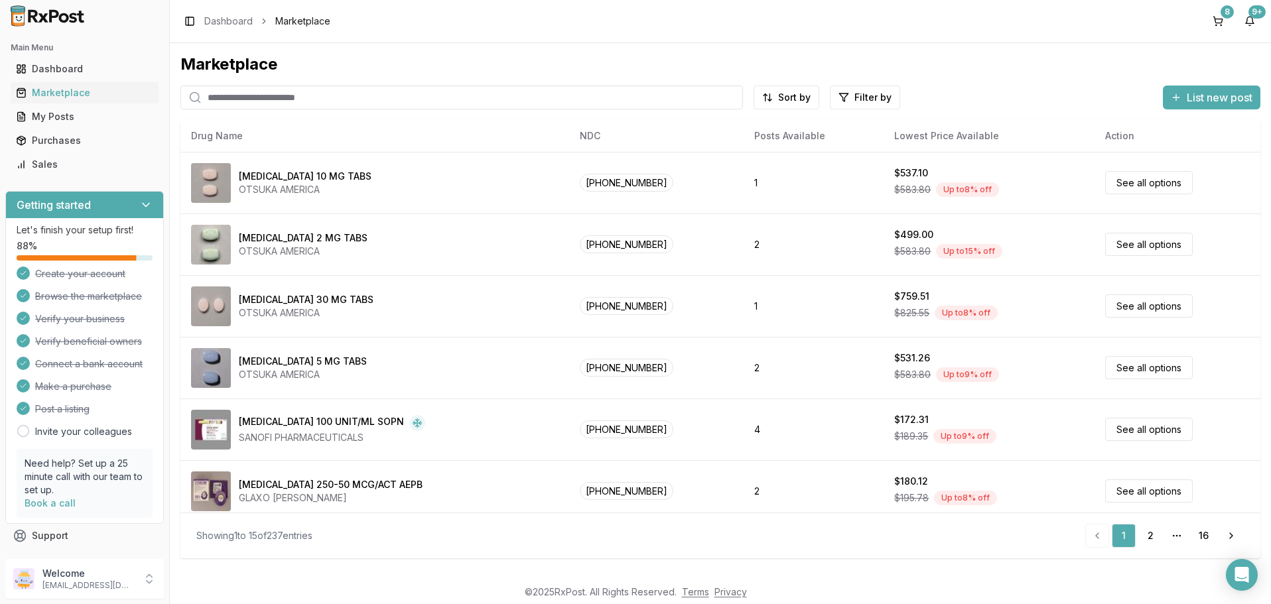
click at [266, 96] on input "search" at bounding box center [461, 98] width 562 height 24
paste input "**********"
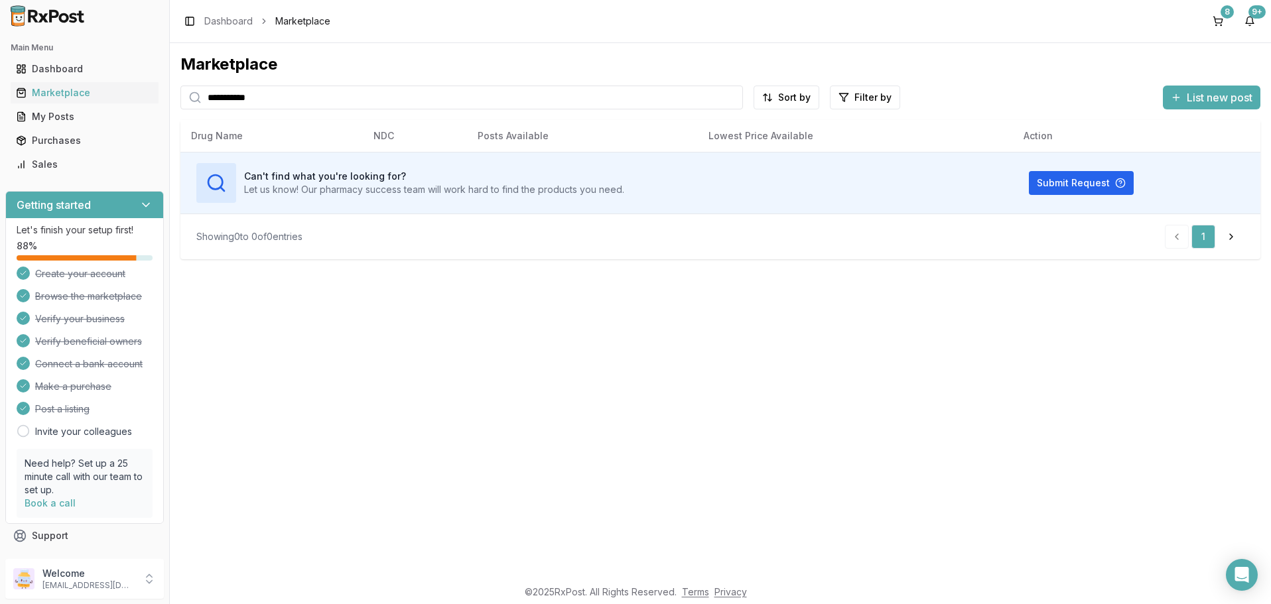
type input "**********"
click at [60, 143] on div "Purchases" at bounding box center [84, 140] width 137 height 13
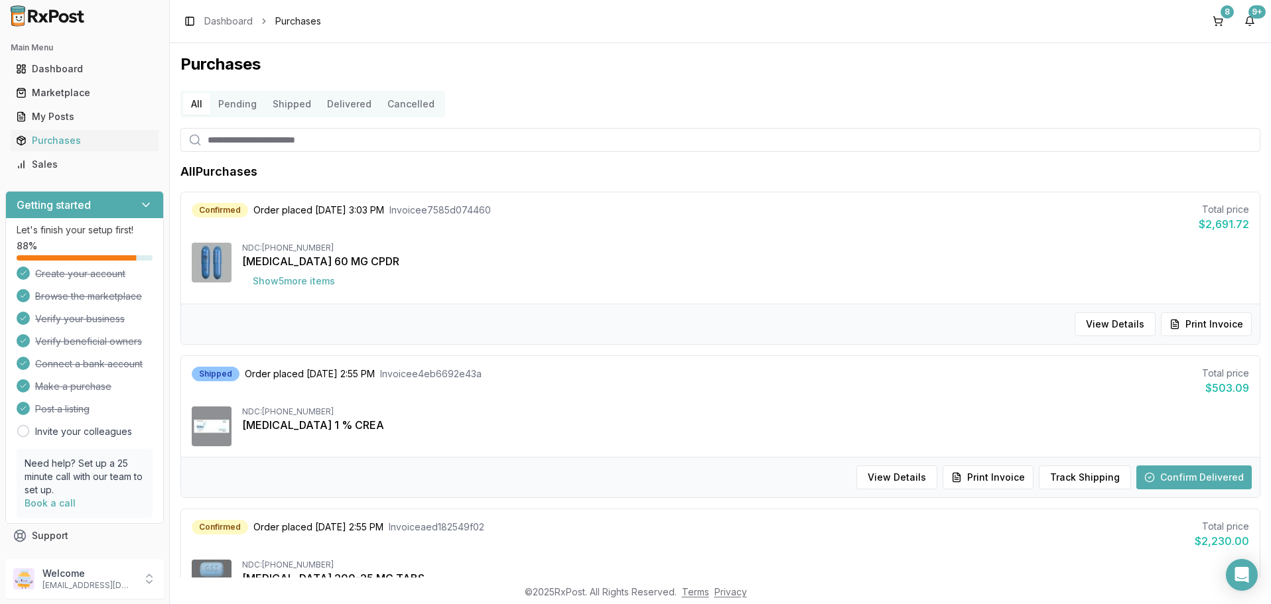
click at [234, 105] on button "Pending" at bounding box center [237, 104] width 54 height 21
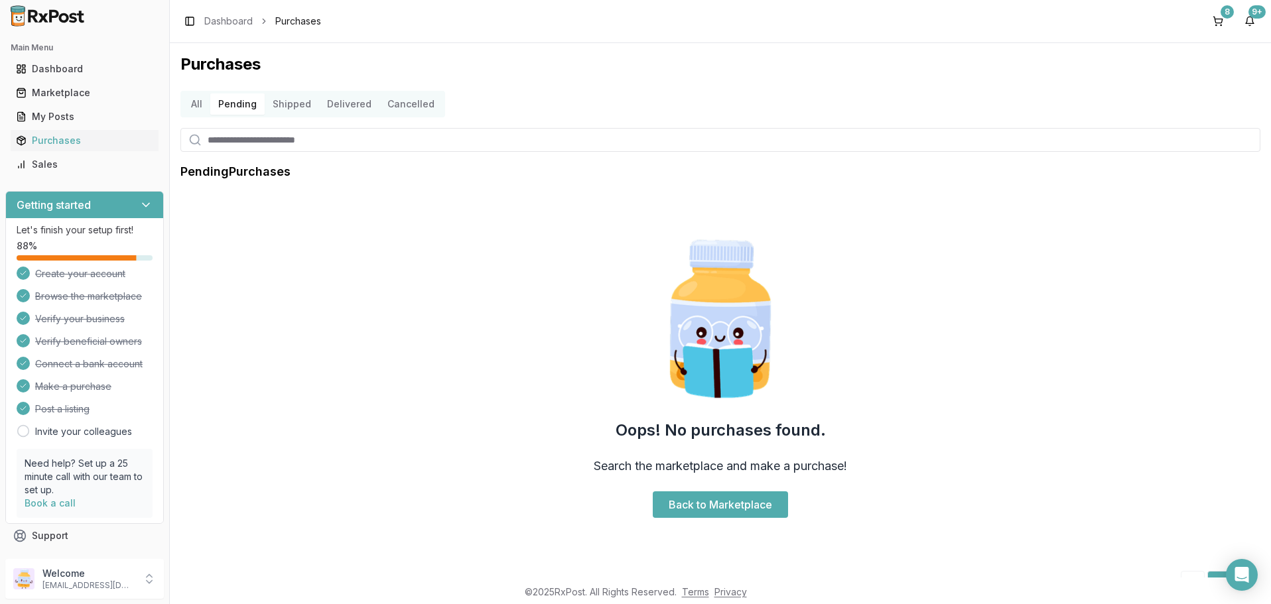
click at [284, 102] on button "Shipped" at bounding box center [292, 104] width 54 height 21
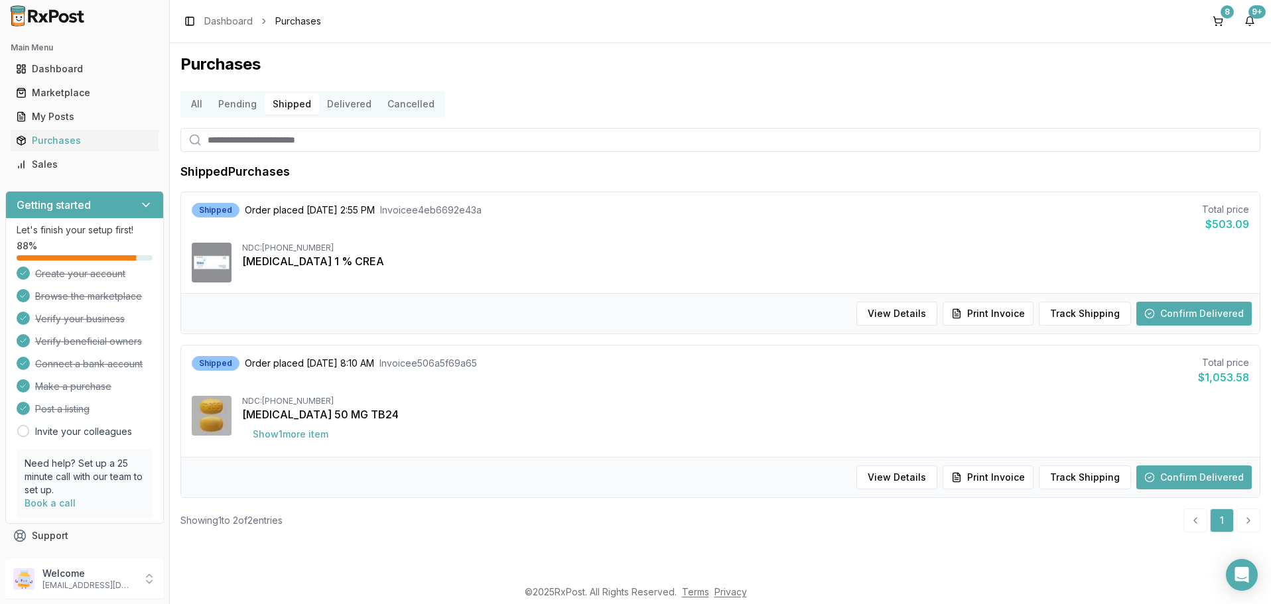
click at [354, 107] on button "Delivered" at bounding box center [349, 104] width 60 height 21
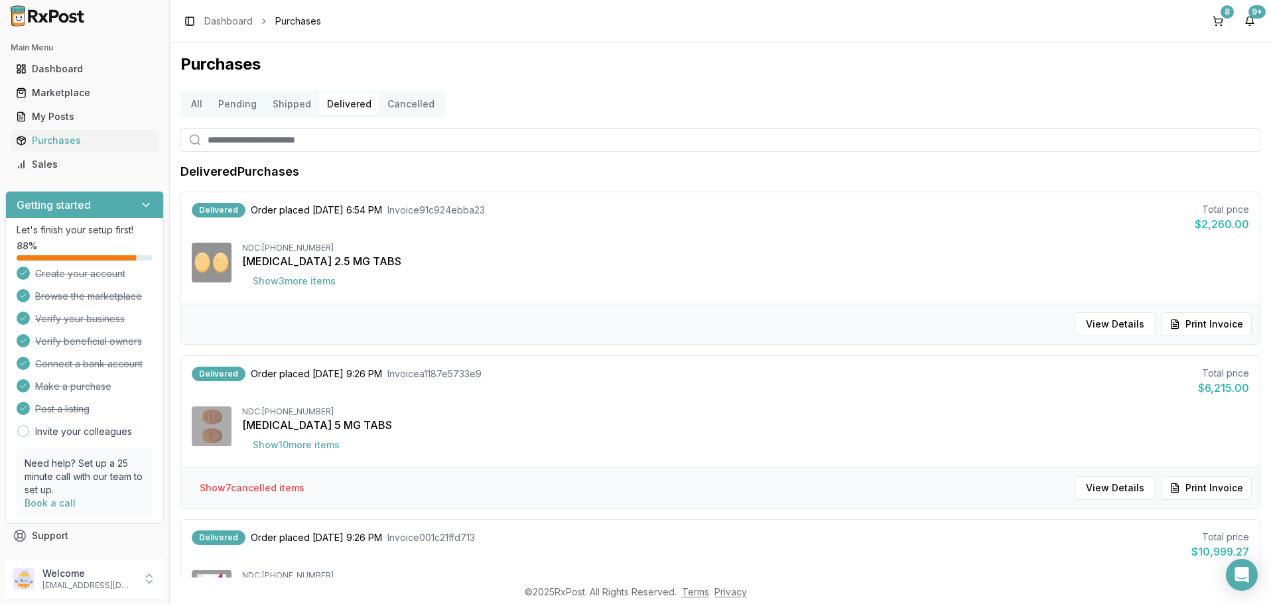
click at [416, 107] on button "Cancelled" at bounding box center [410, 104] width 63 height 21
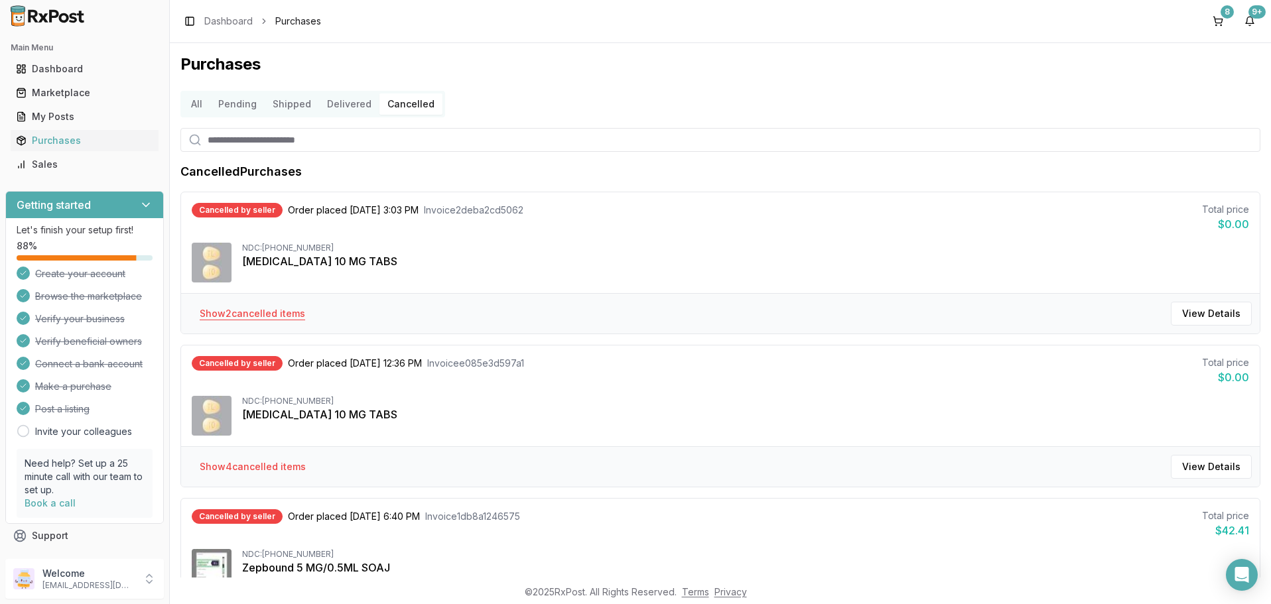
click at [243, 312] on button "Show 2 cancelled item s" at bounding box center [252, 314] width 127 height 24
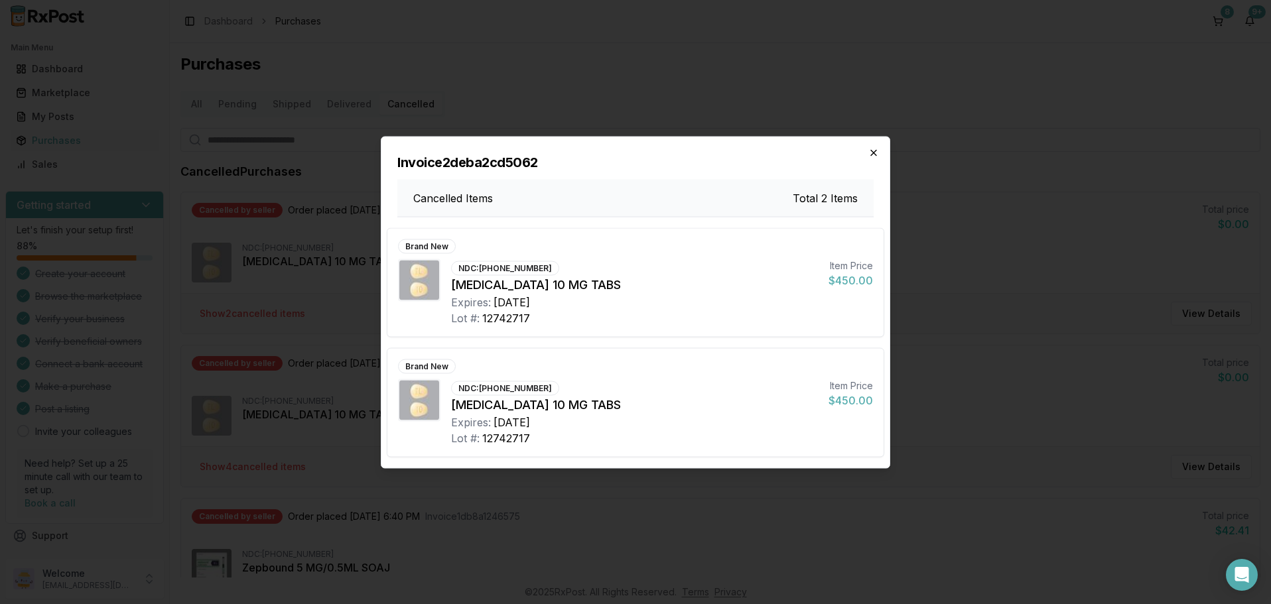
click at [875, 153] on icon "button" at bounding box center [873, 152] width 11 height 11
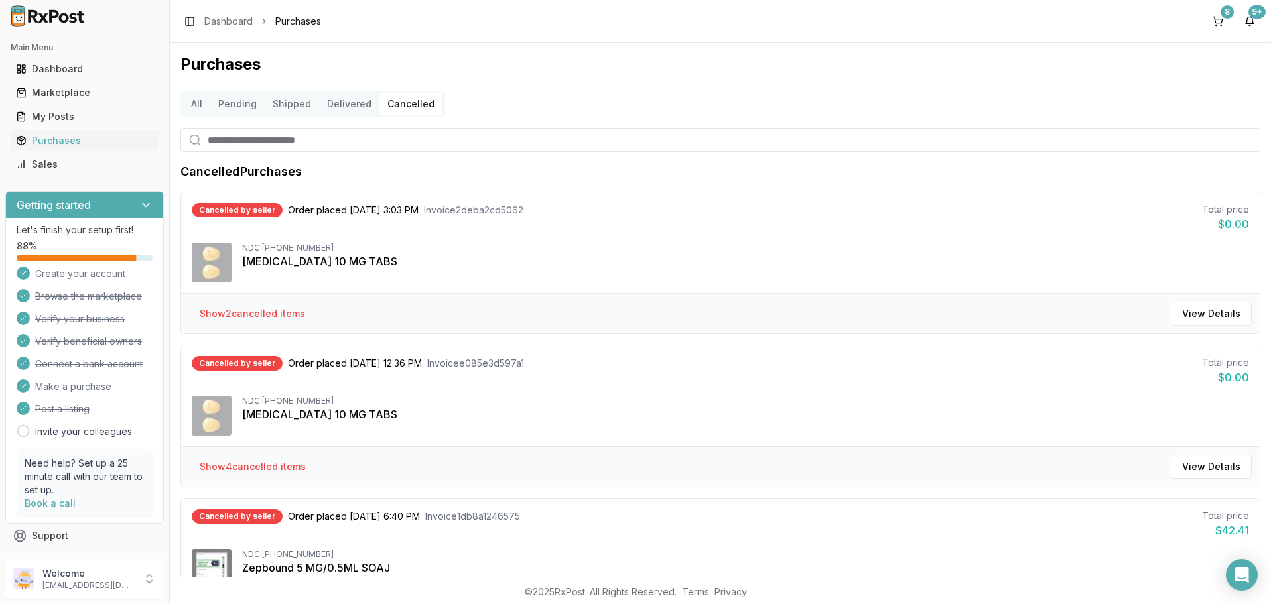
click at [201, 105] on button "All" at bounding box center [196, 104] width 27 height 21
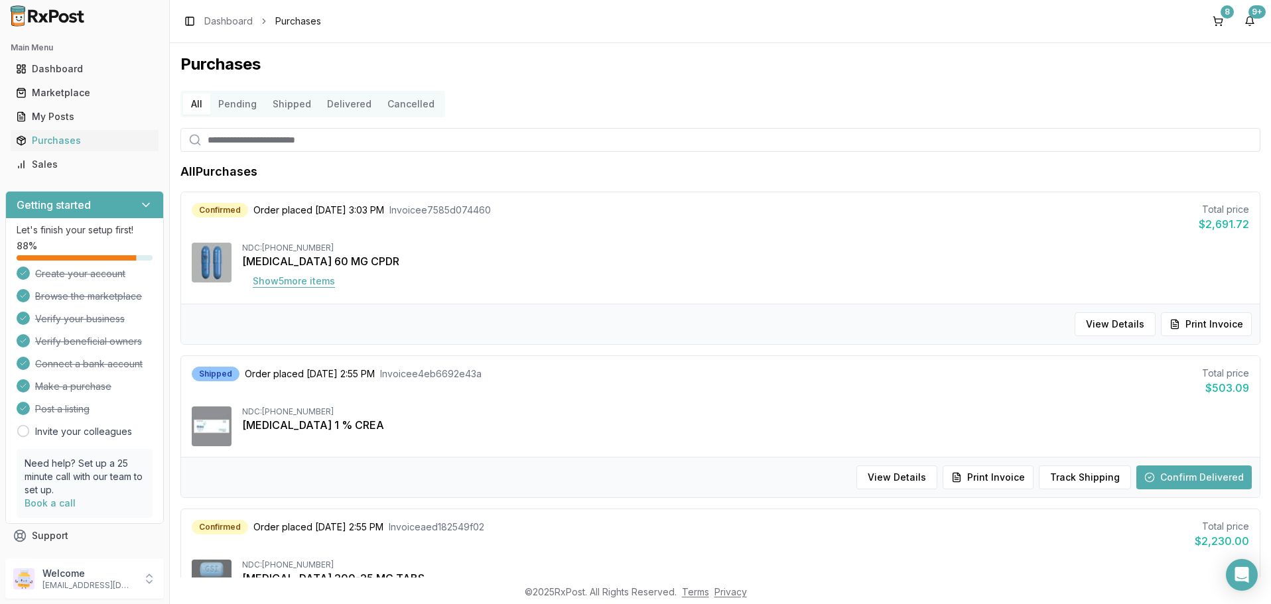
click at [277, 284] on button "Show 5 more item s" at bounding box center [293, 281] width 103 height 24
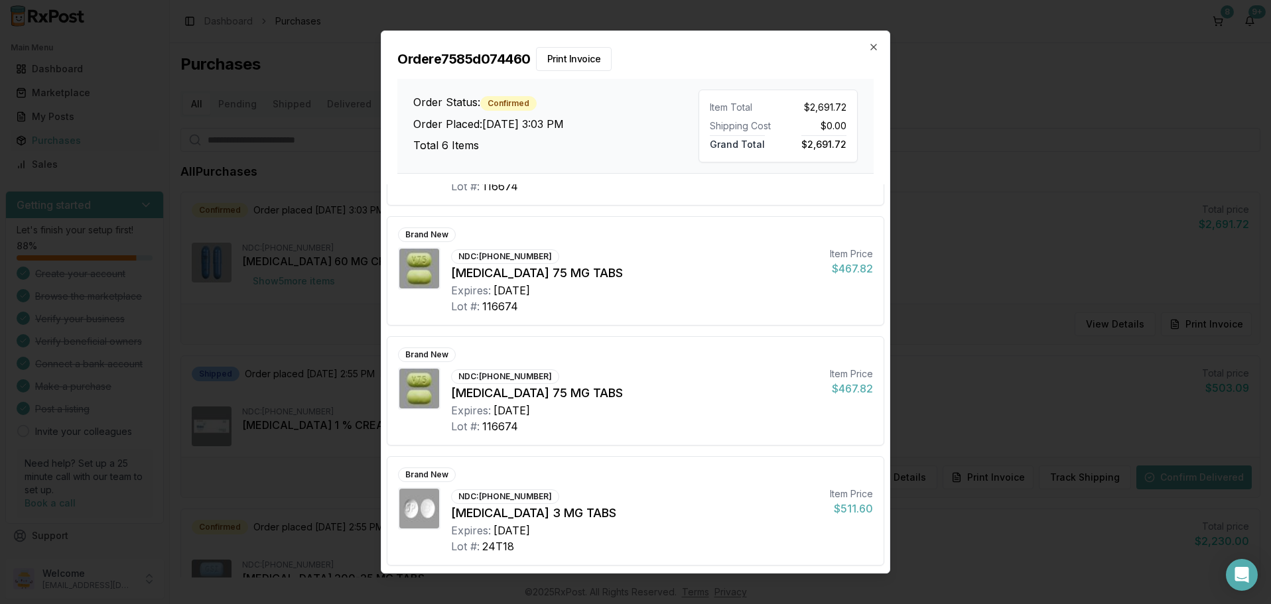
scroll to position [329, 0]
click at [877, 45] on icon "button" at bounding box center [873, 47] width 11 height 11
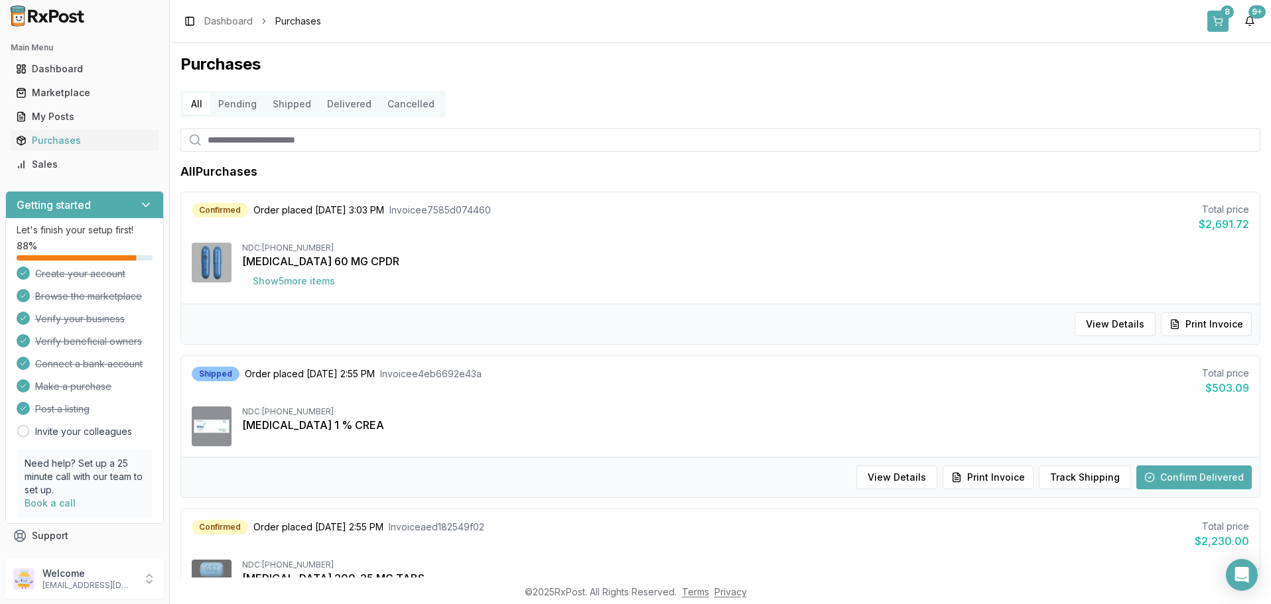
click at [1222, 21] on button "8" at bounding box center [1217, 21] width 21 height 21
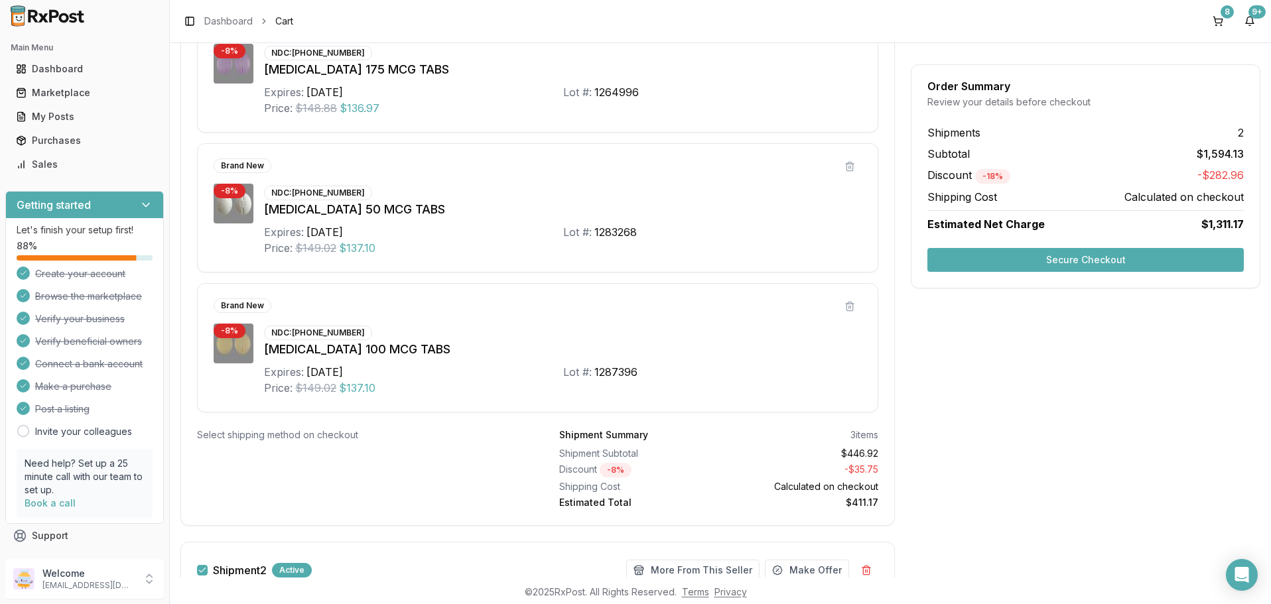
scroll to position [454, 0]
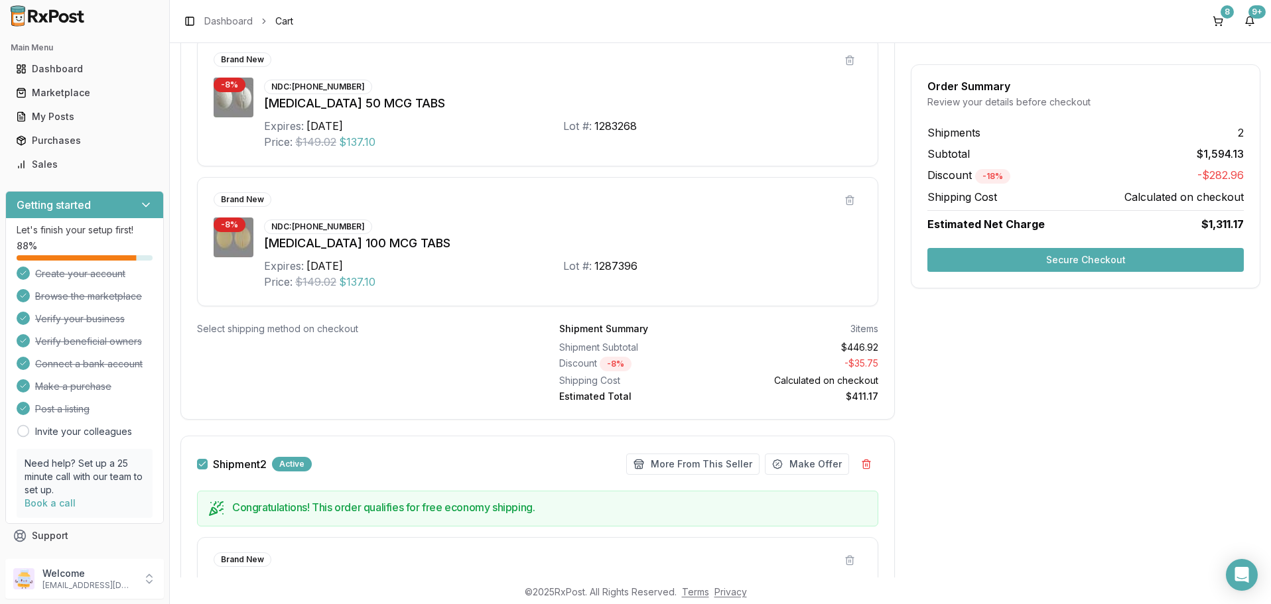
click at [1100, 259] on button "Secure Checkout" at bounding box center [1085, 260] width 316 height 24
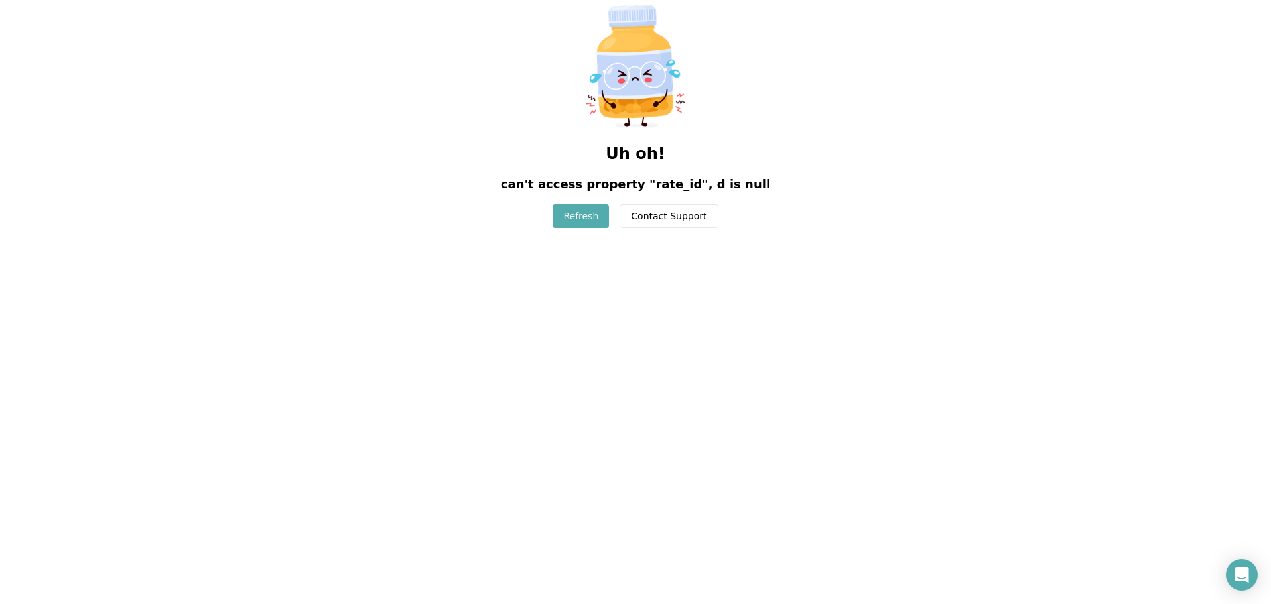
click at [578, 210] on button "Refresh" at bounding box center [580, 216] width 56 height 24
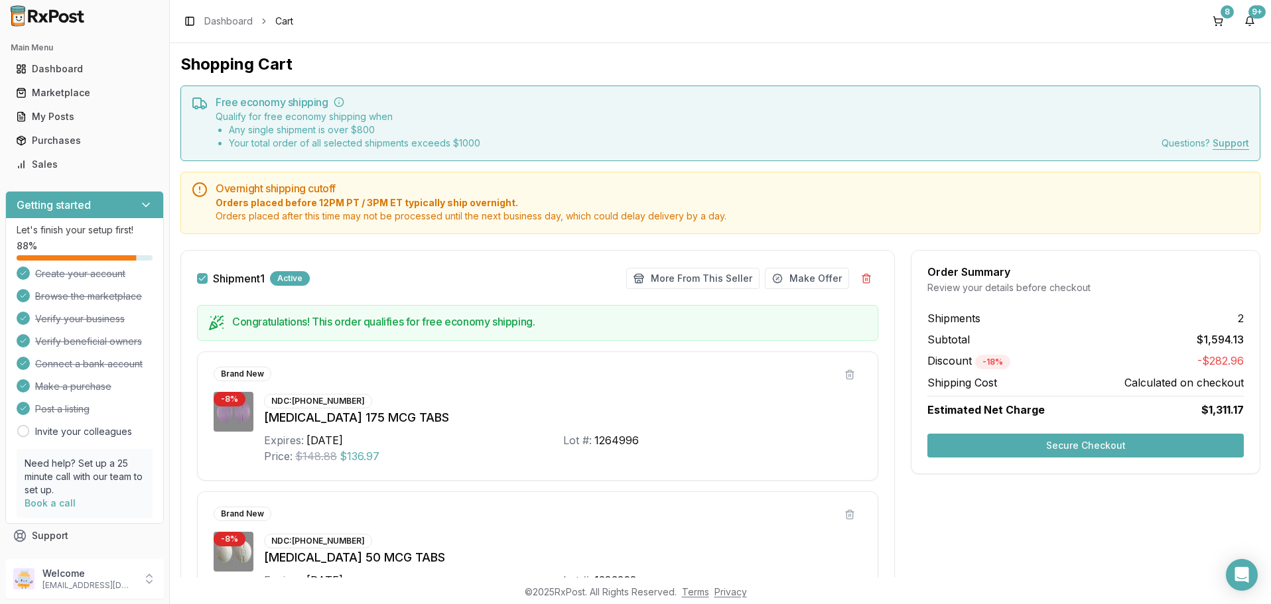
scroll to position [398, 0]
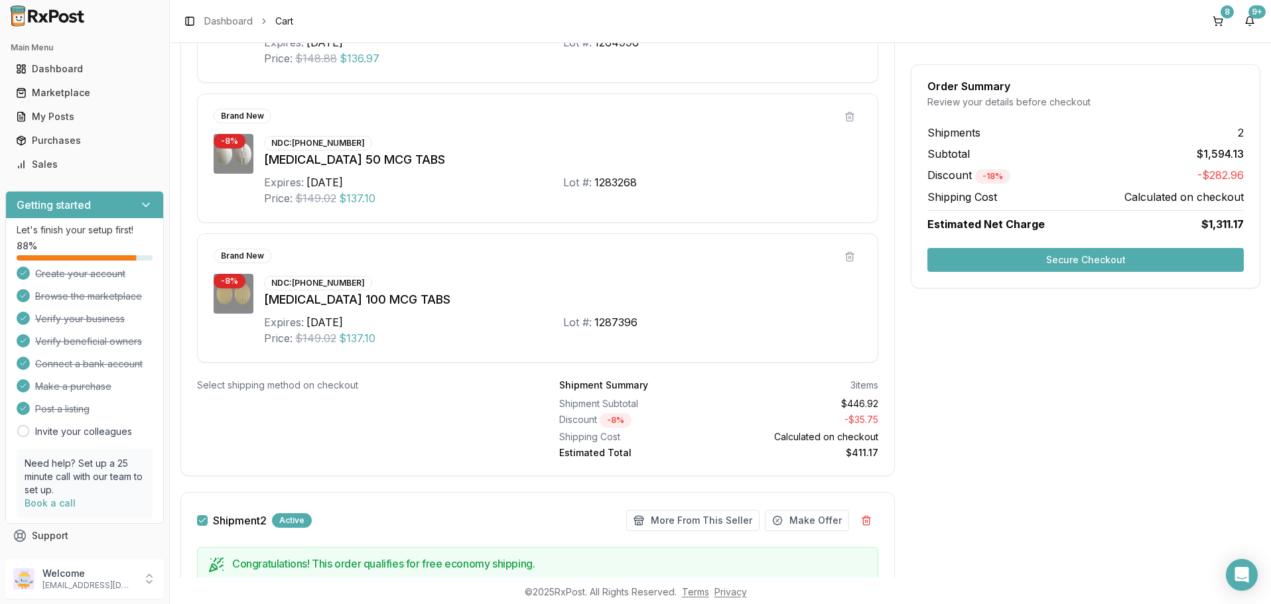
click at [1084, 261] on button "Secure Checkout" at bounding box center [1085, 260] width 316 height 24
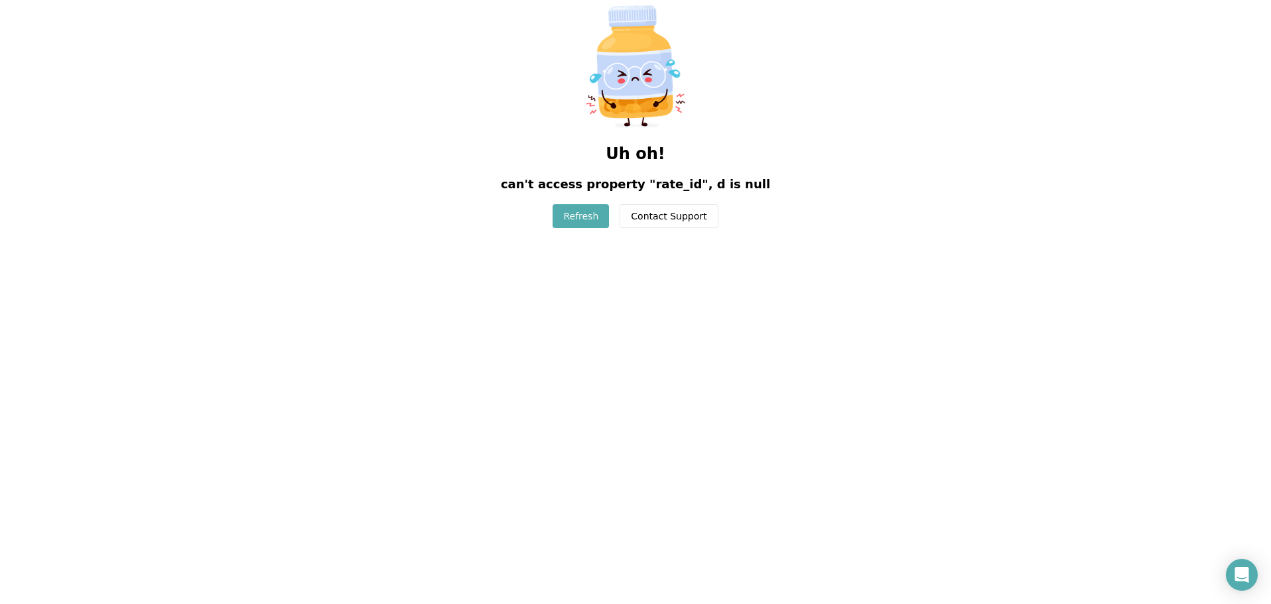
click at [576, 215] on button "Refresh" at bounding box center [580, 216] width 56 height 24
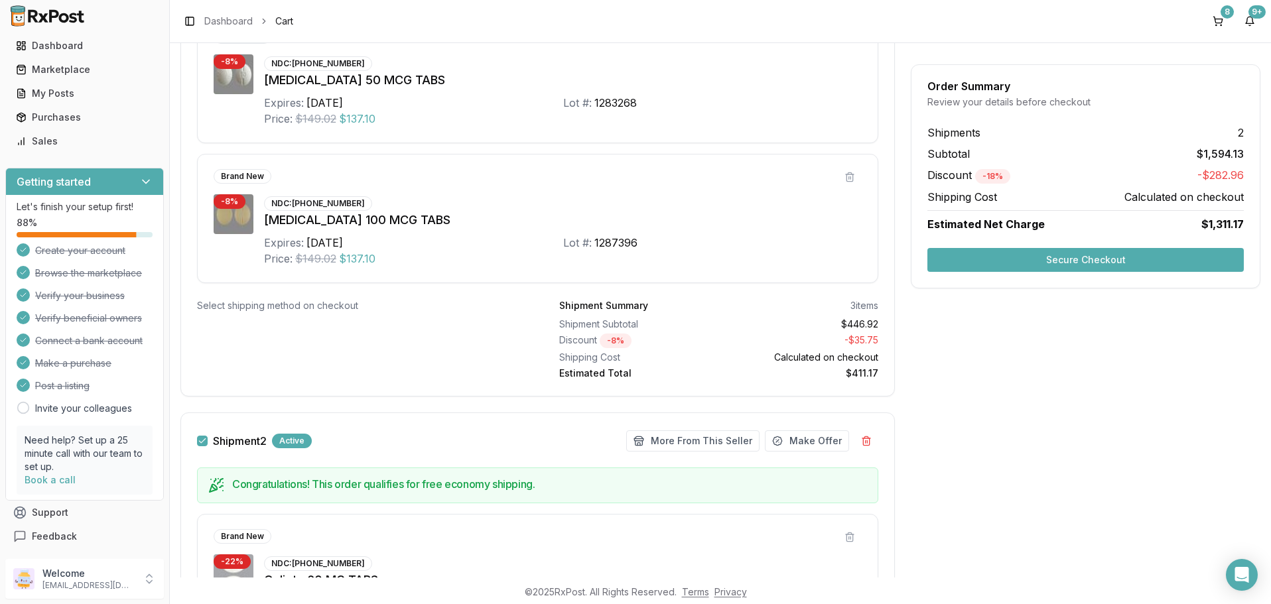
scroll to position [693, 0]
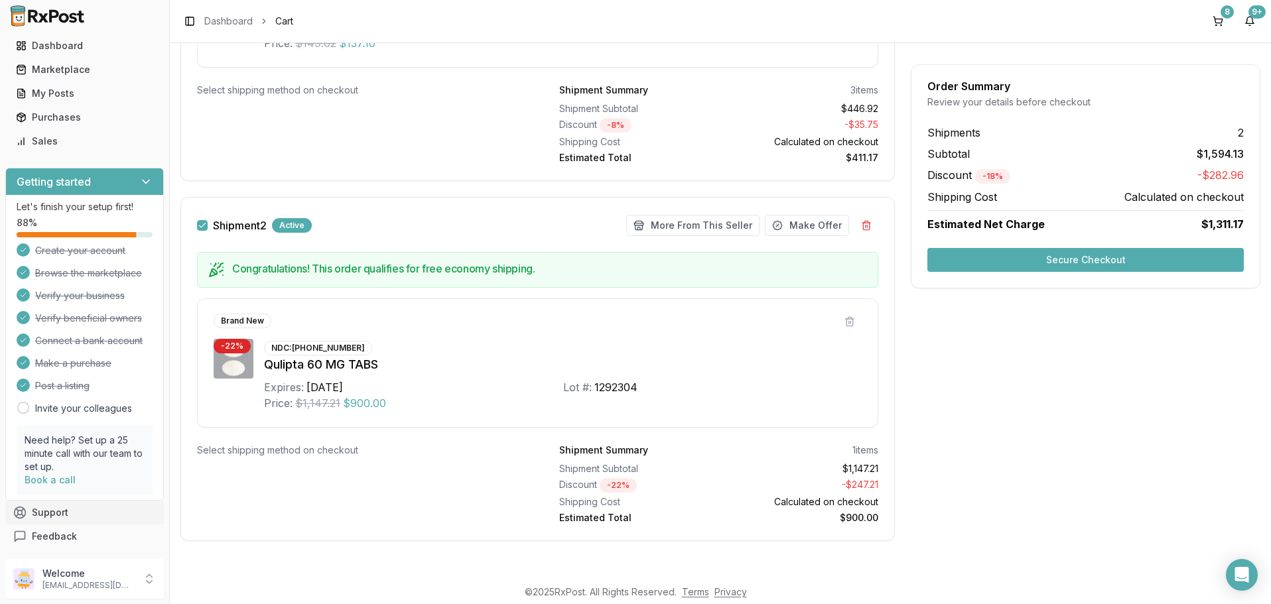
click at [56, 510] on button "Support" at bounding box center [84, 513] width 159 height 24
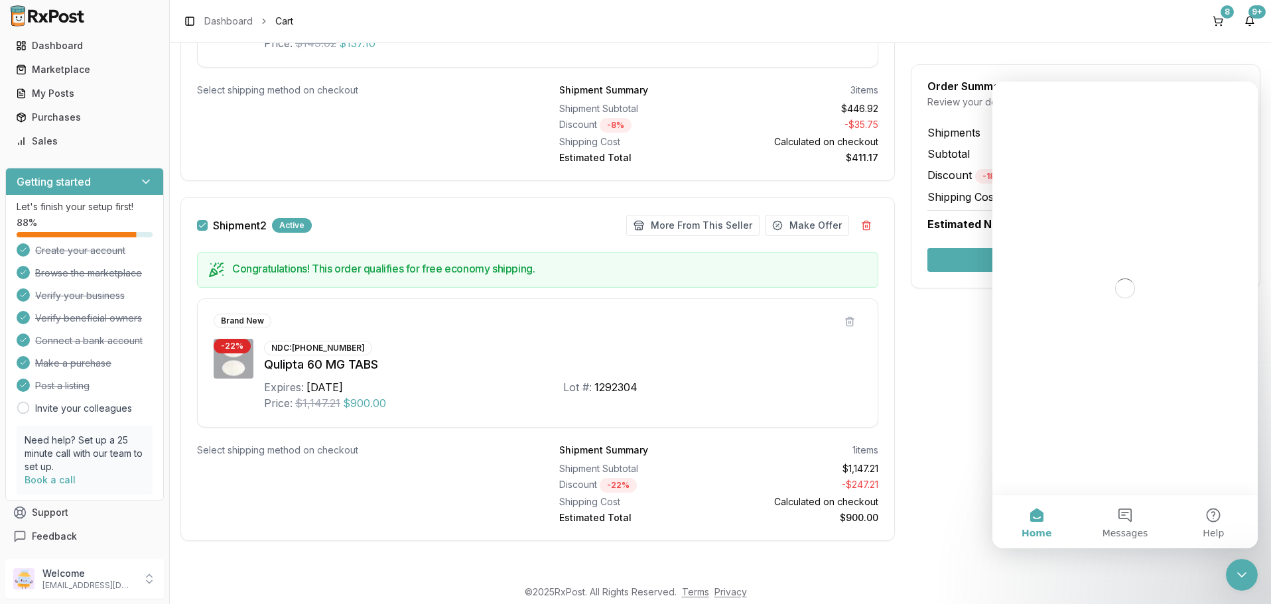
scroll to position [0, 0]
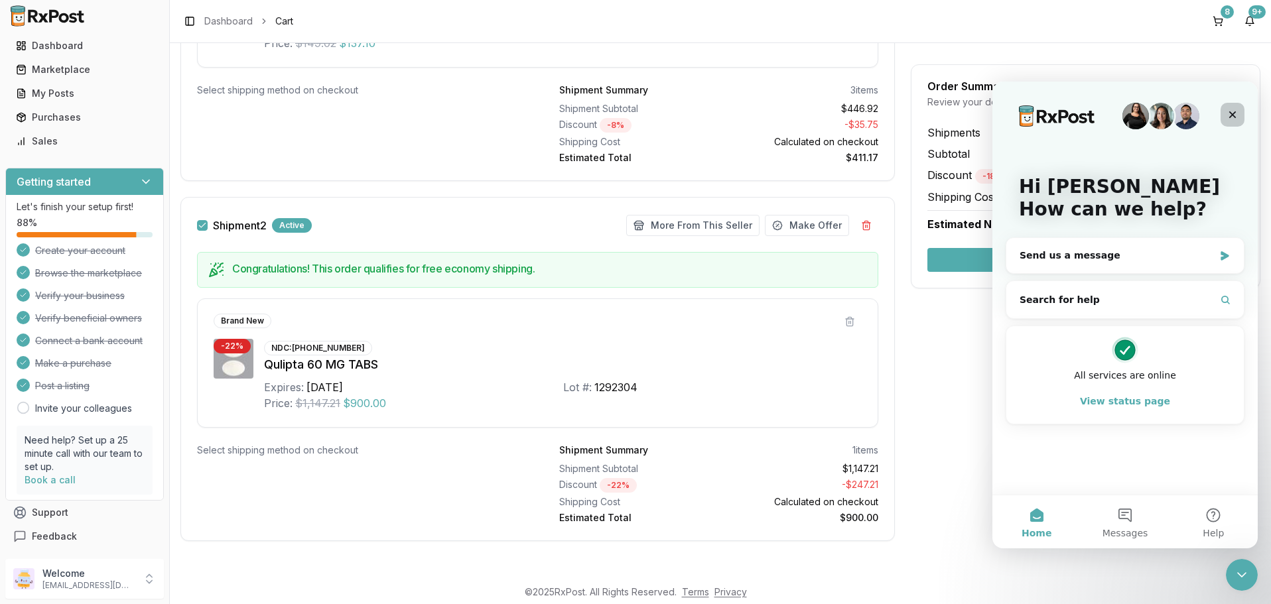
click at [1236, 118] on icon "Close" at bounding box center [1232, 114] width 11 height 11
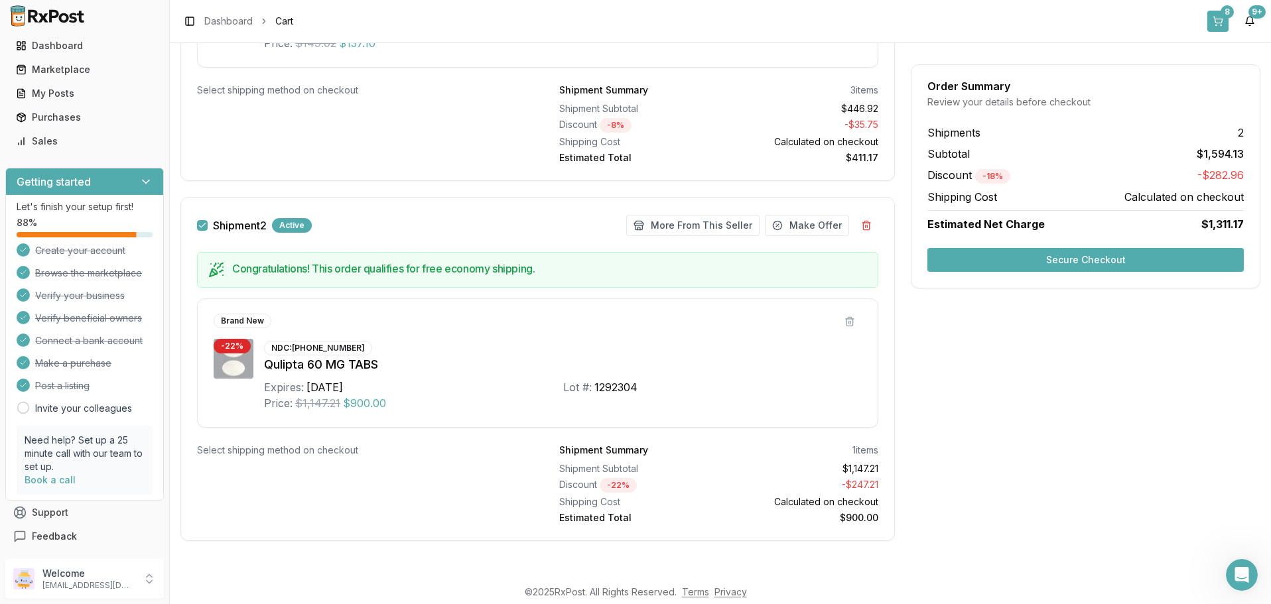
click at [1216, 22] on button "8" at bounding box center [1217, 21] width 21 height 21
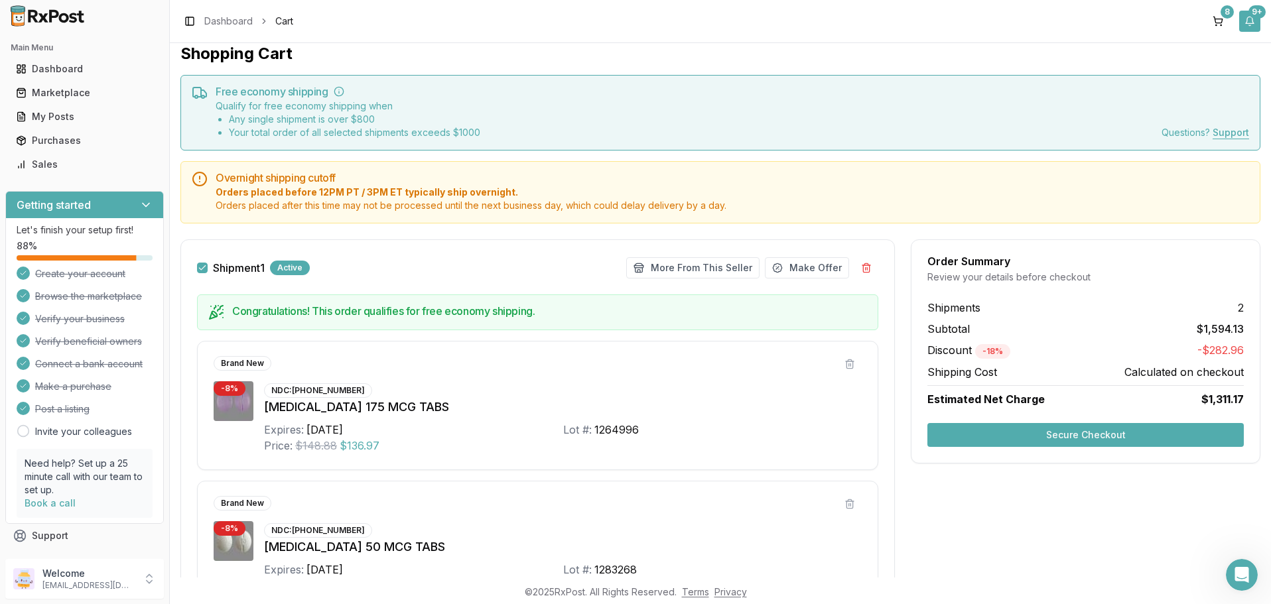
click at [1261, 13] on div "9+" at bounding box center [1256, 11] width 17 height 13
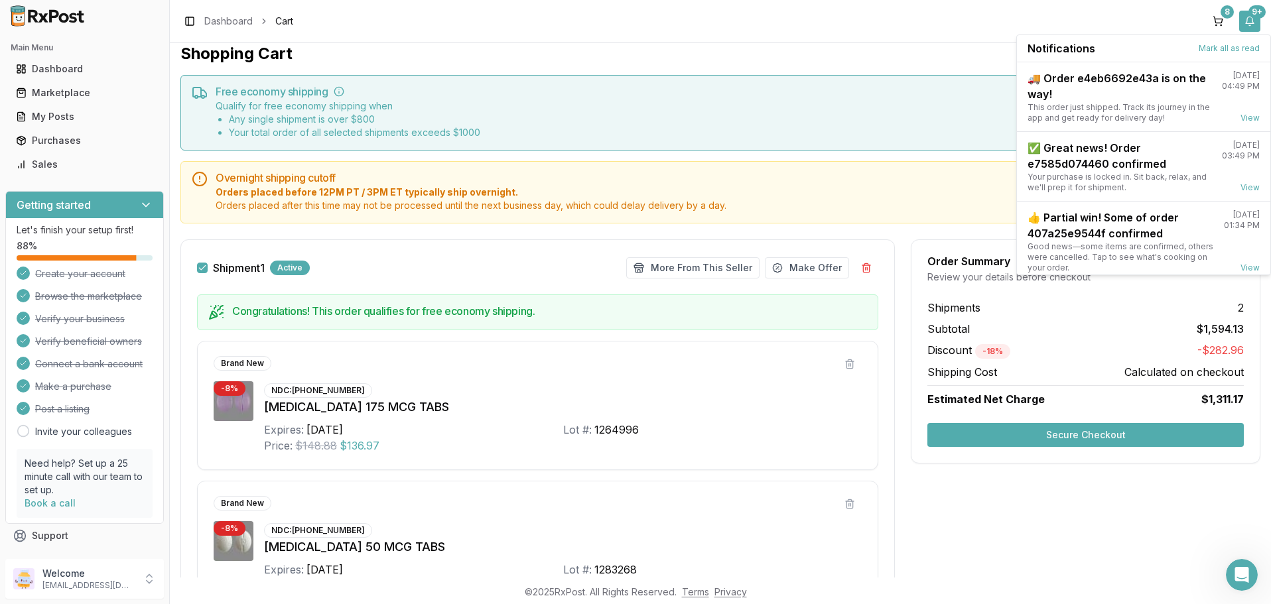
click at [1261, 13] on div "9+" at bounding box center [1256, 11] width 17 height 13
